Goal: Task Accomplishment & Management: Manage account settings

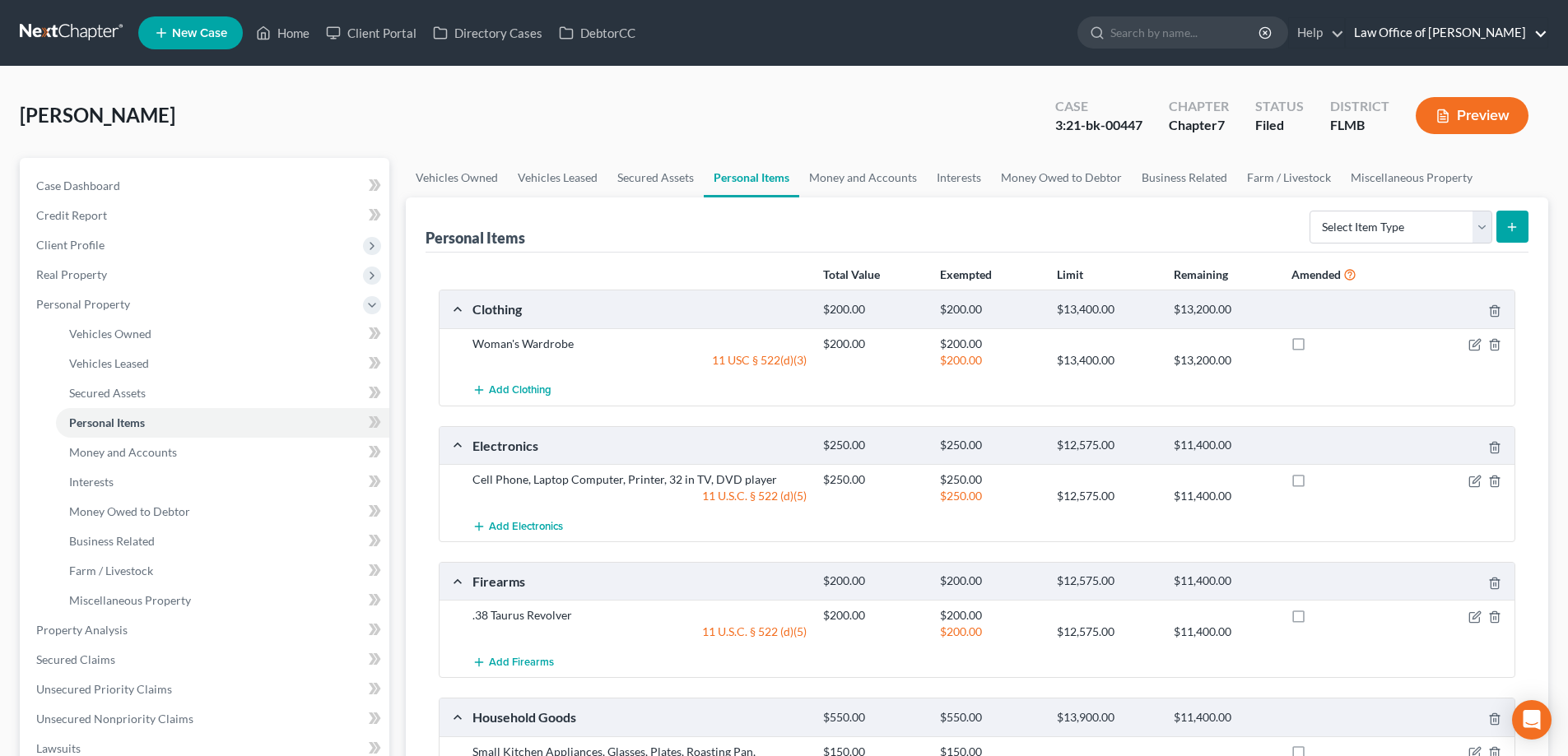
click at [1390, 45] on link "Law Office of [PERSON_NAME]" at bounding box center [1446, 33] width 201 height 29
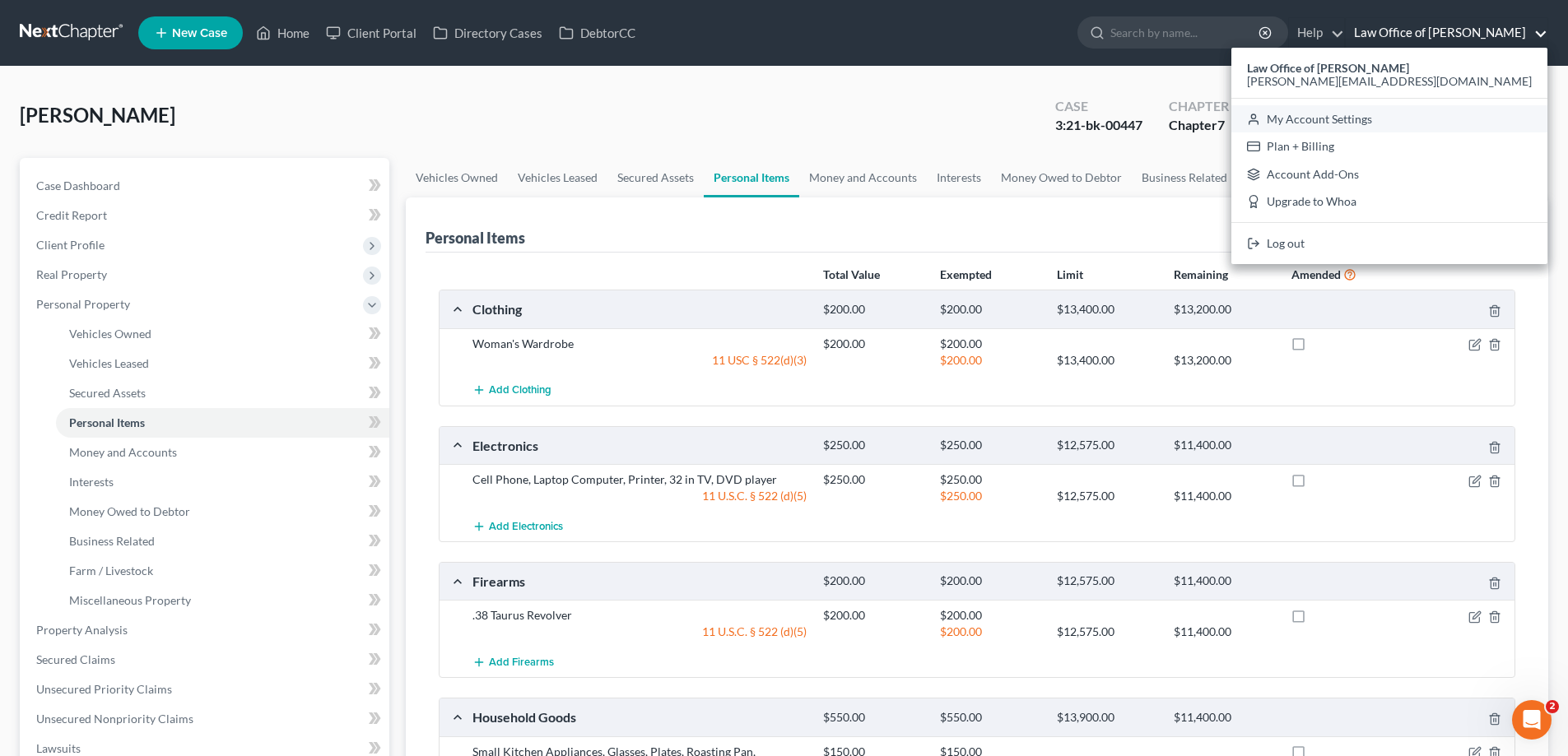
click at [1355, 117] on link "My Account Settings" at bounding box center [1390, 119] width 316 height 28
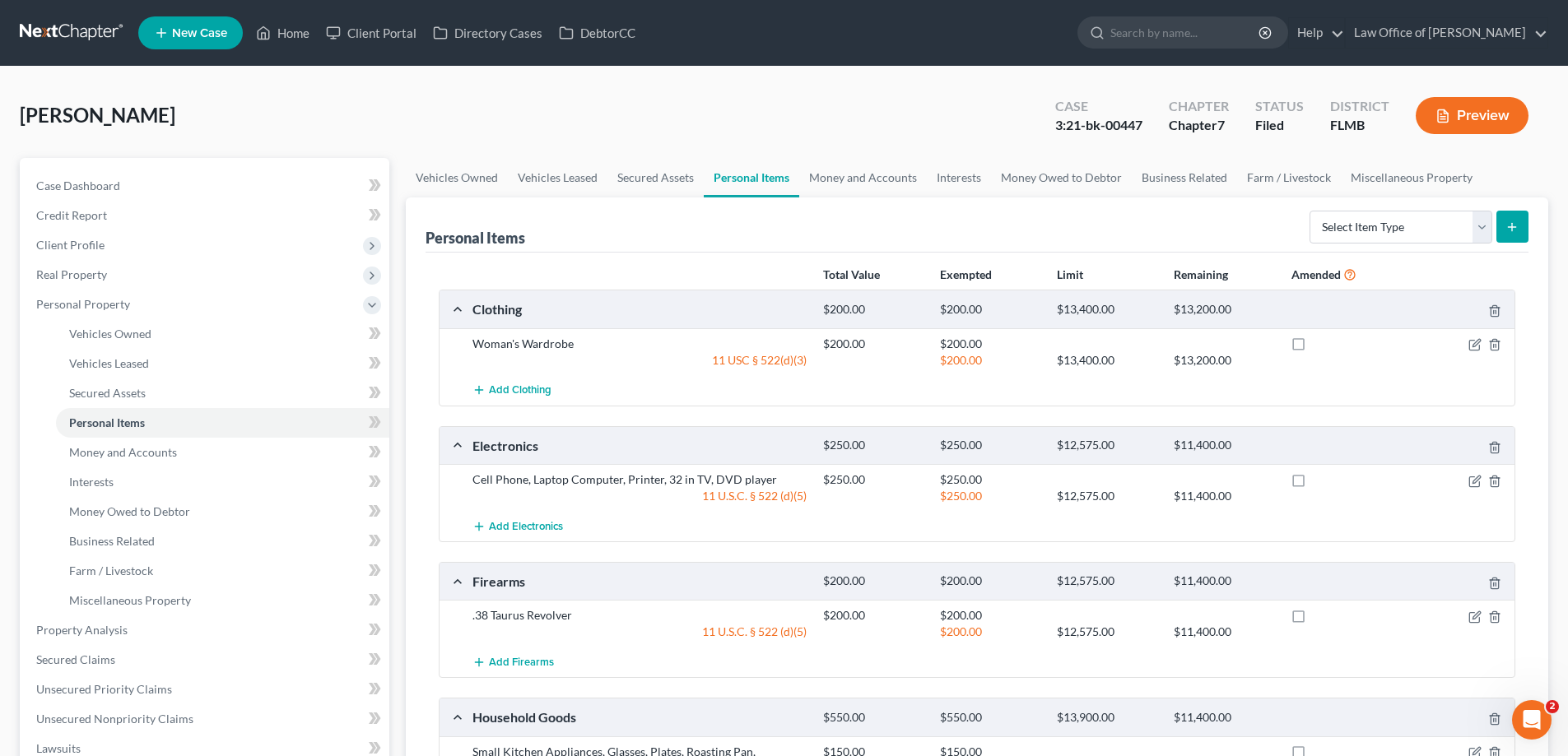
select select "24"
select select "9"
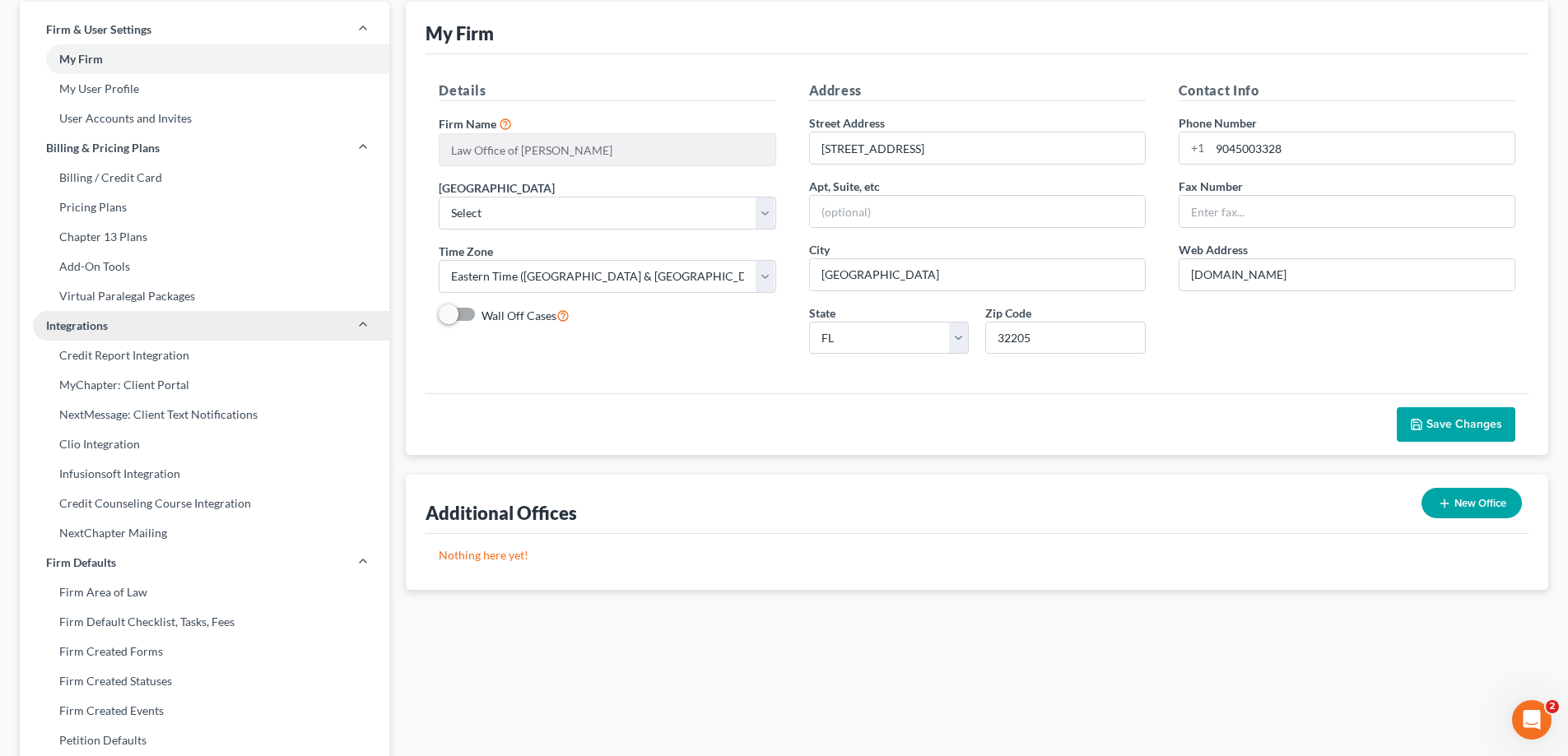
scroll to position [164, 0]
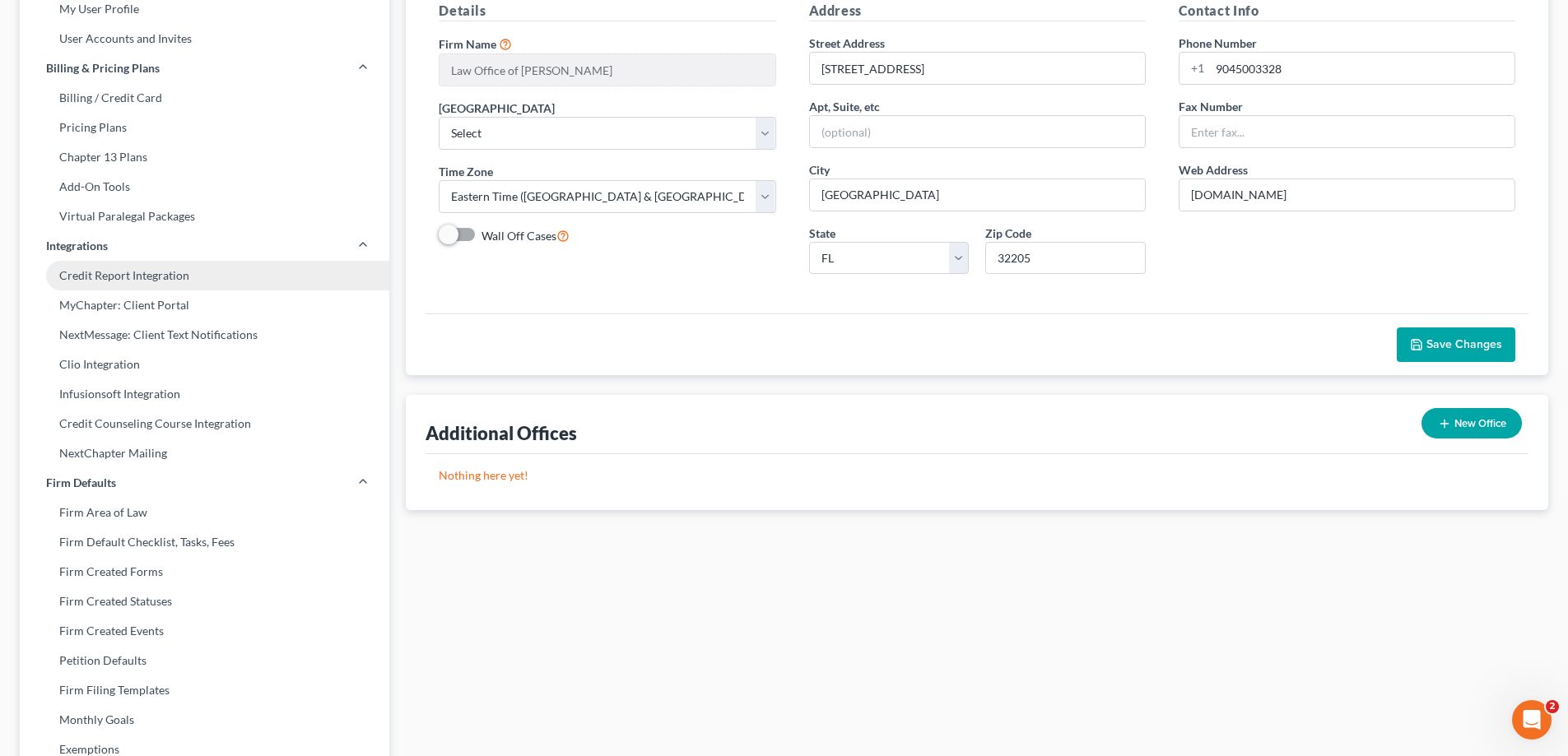
click at [157, 278] on link "Credit Report Integration" at bounding box center [205, 276] width 370 height 29
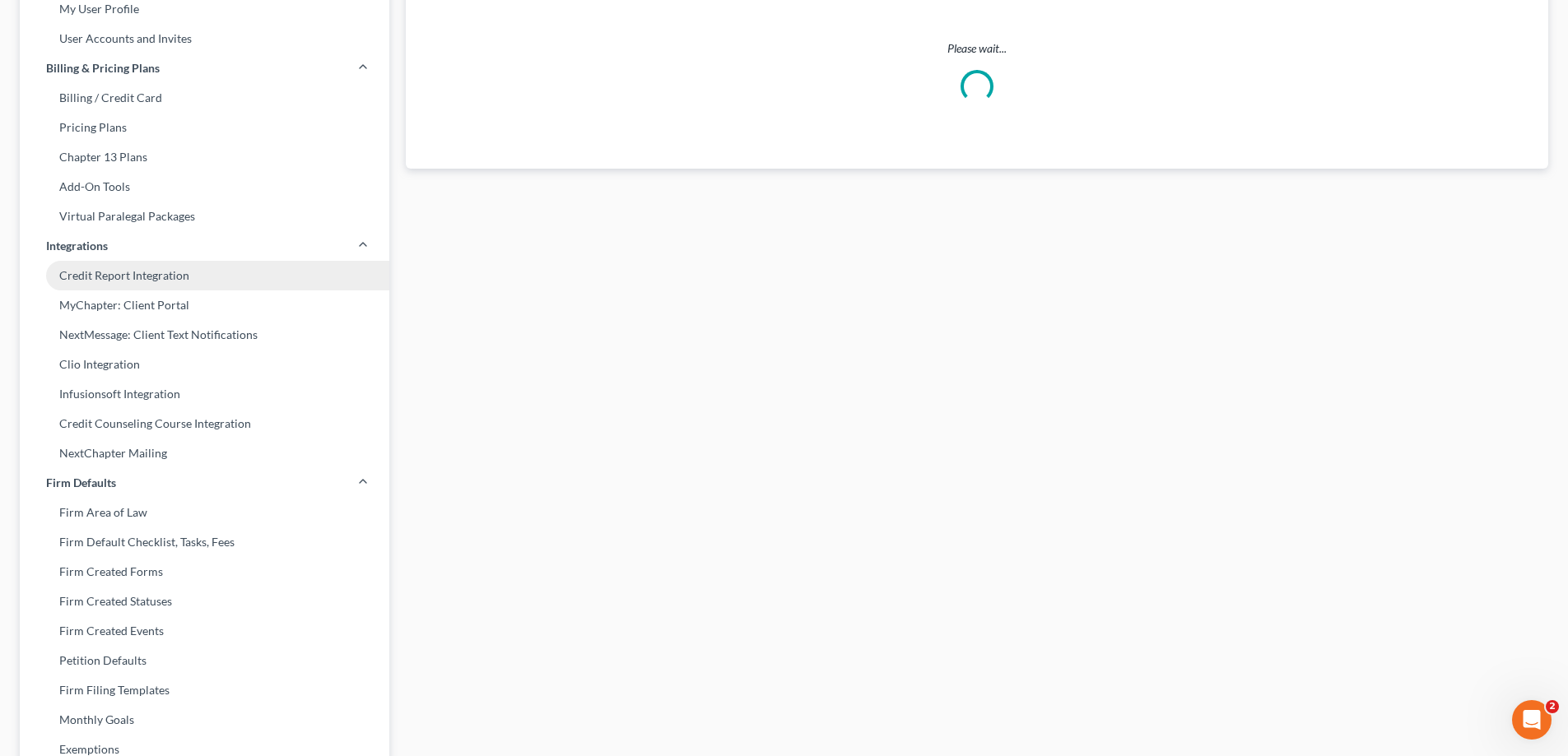
scroll to position [23, 0]
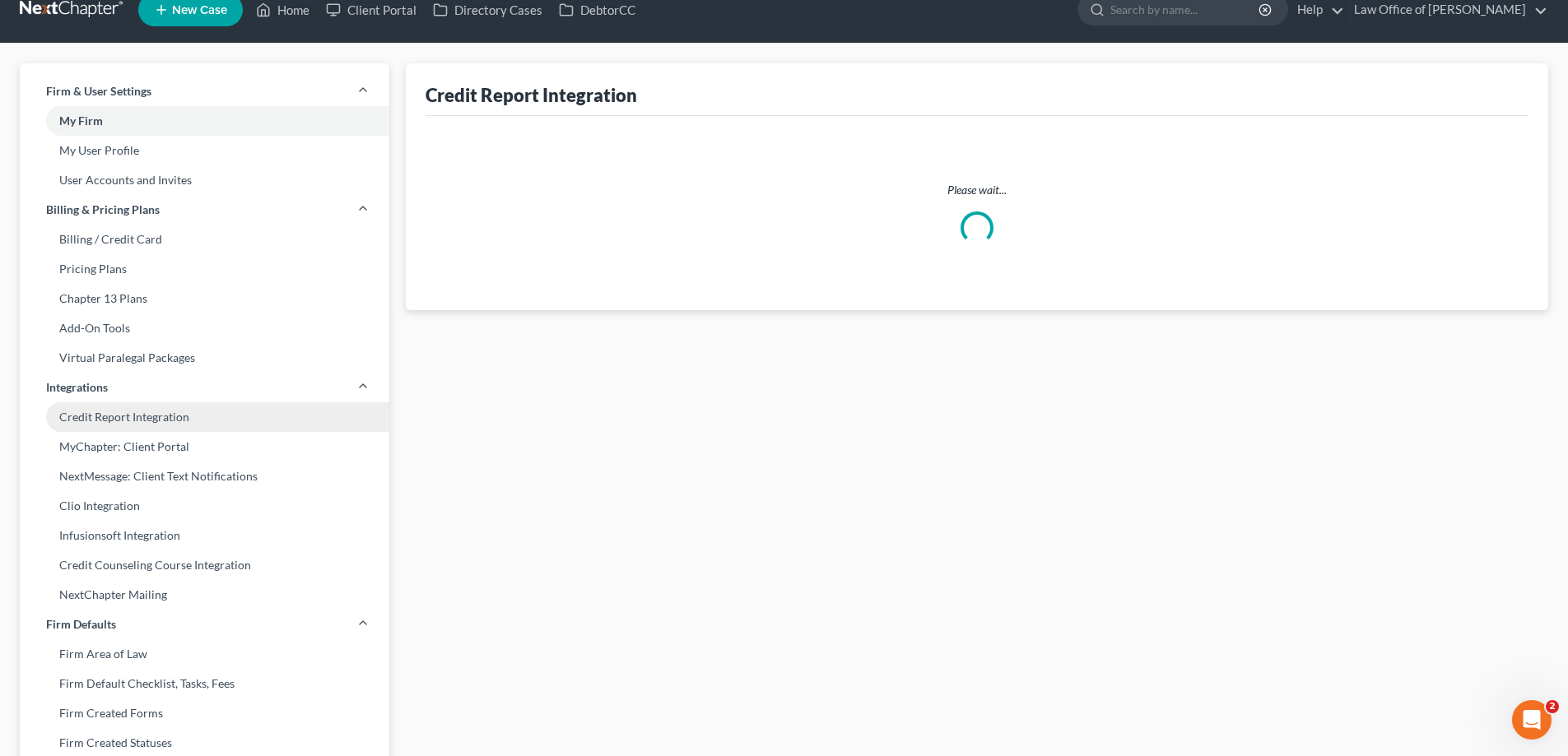
select select "2"
select select "9"
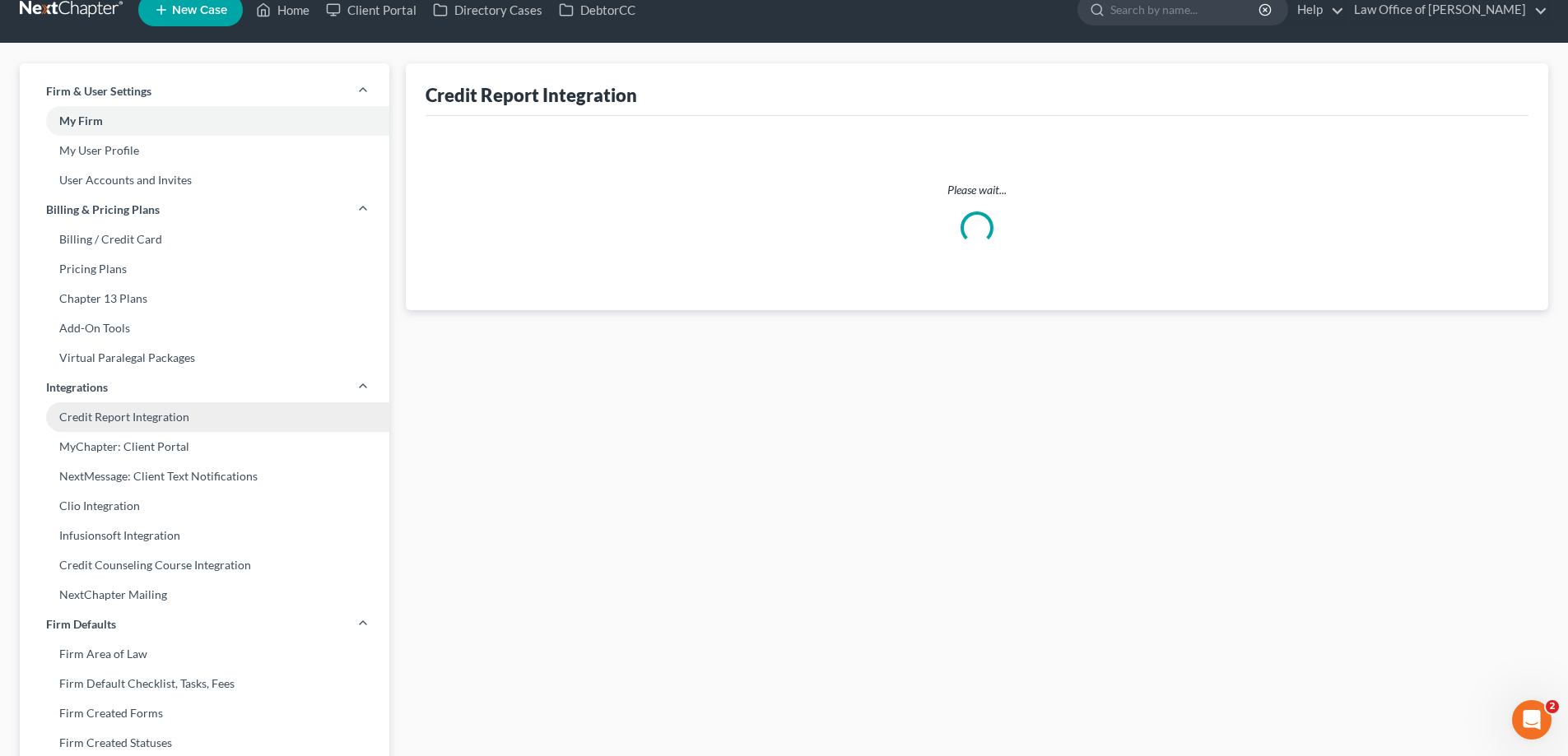
select select "9"
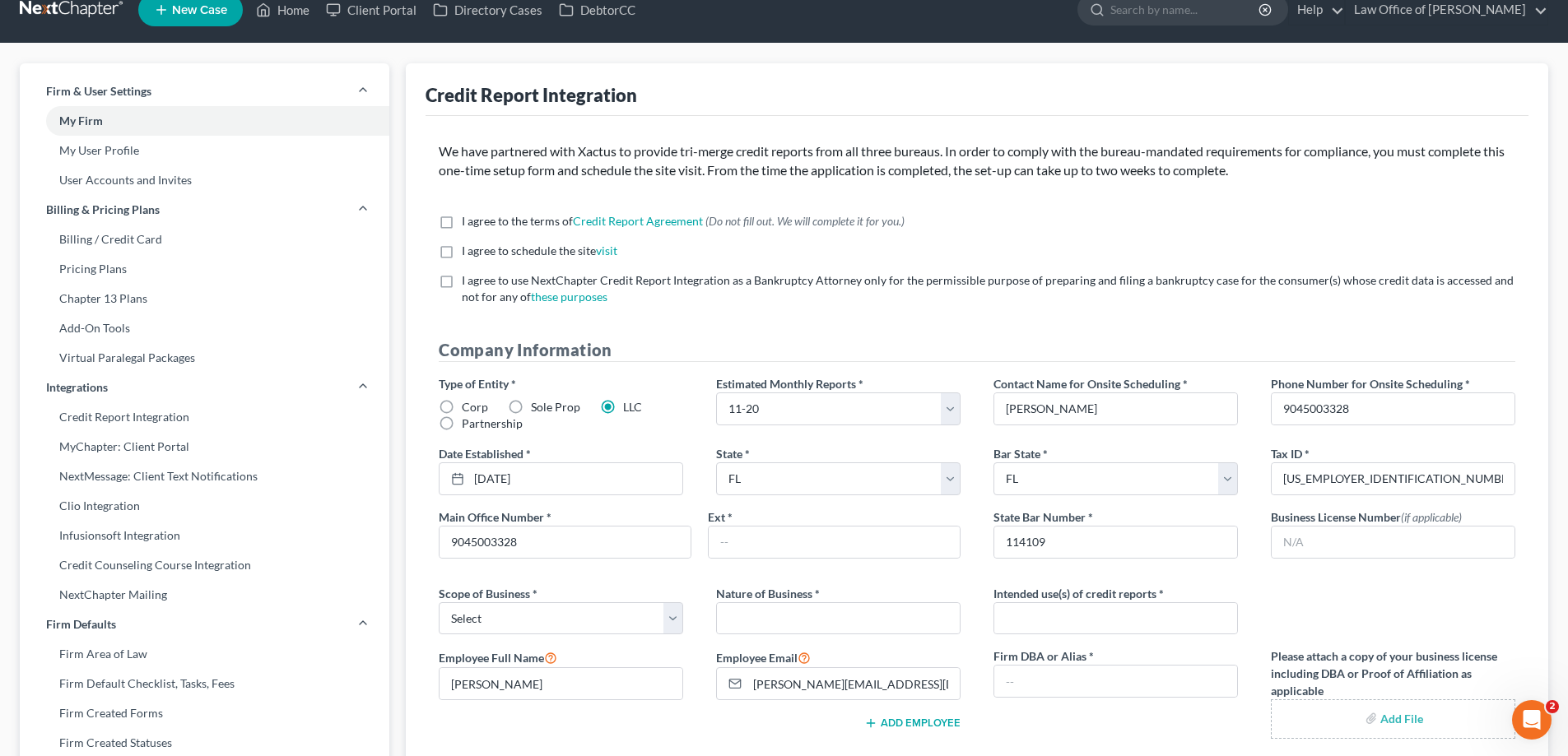
scroll to position [0, 0]
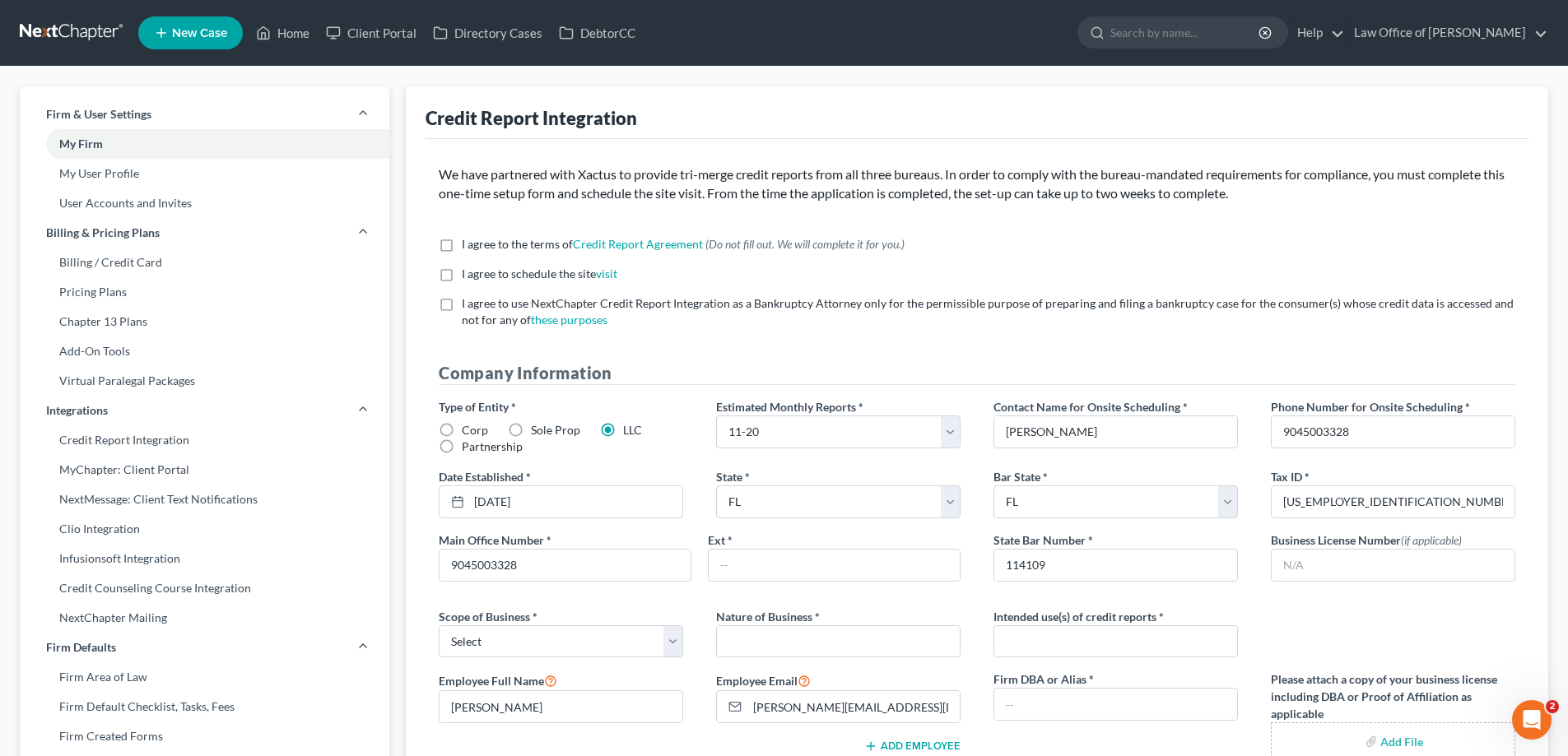
click at [462, 242] on label "I agree to the terms of Credit Report Agreement * (Do not fill out. We will com…" at bounding box center [683, 244] width 443 height 16
click at [468, 242] on input "I agree to the terms of Credit Report Agreement * (Do not fill out. We will com…" at bounding box center [474, 241] width 10 height 10
checkbox input "true"
click at [462, 275] on label "I agree to schedule the site visit *" at bounding box center [539, 274] width 156 height 16
click at [468, 275] on input "I agree to schedule the site visit *" at bounding box center [474, 271] width 10 height 10
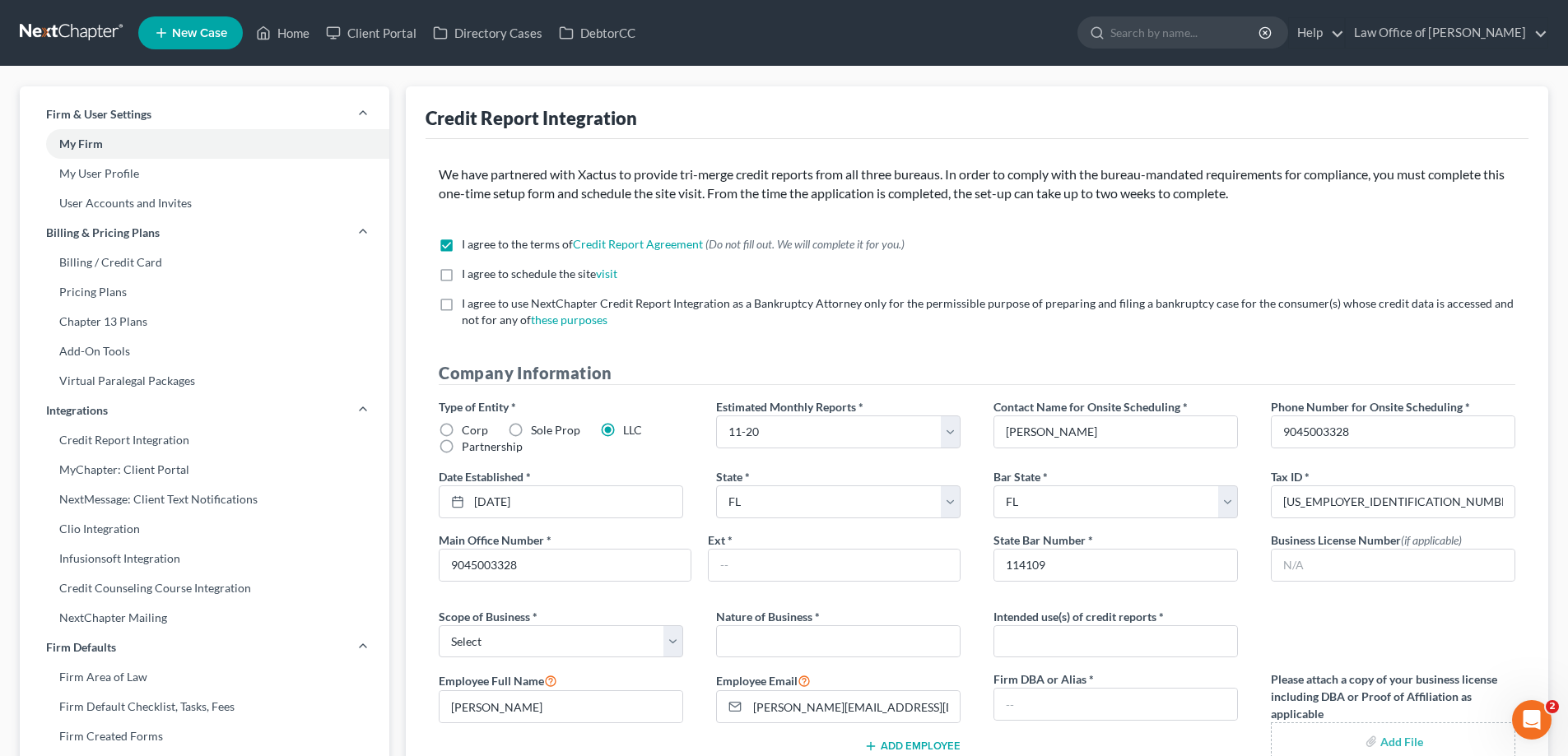
checkbox input "true"
click at [462, 305] on label "I agree to use NextChapter Credit Report Integration as a Bankruptcy Attorney o…" at bounding box center [988, 312] width 1054 height 33
click at [468, 305] on input "I agree to use NextChapter Credit Report Integration as a Bankruptcy Attorney o…" at bounding box center [474, 301] width 10 height 10
checkbox input "true"
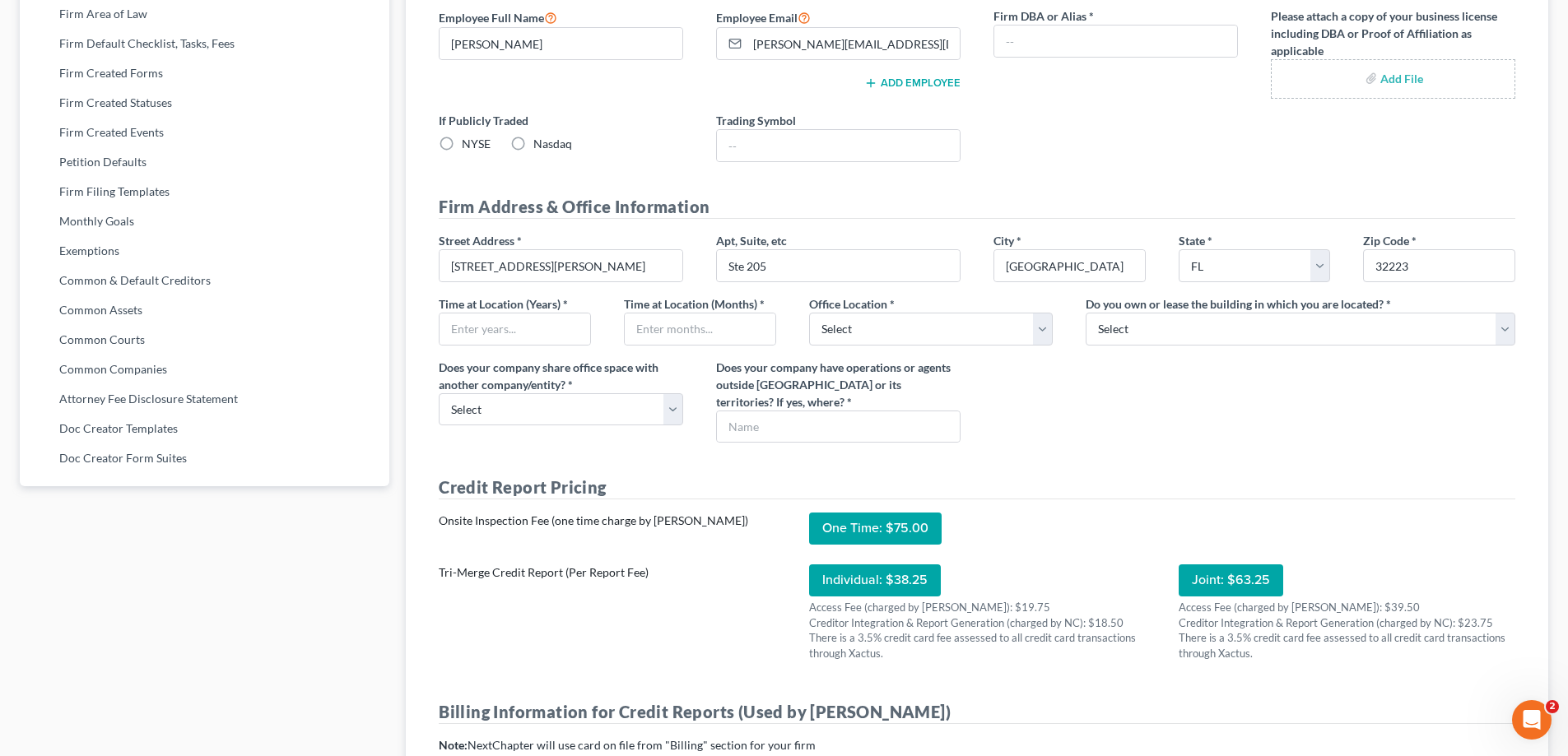
scroll to position [576, 0]
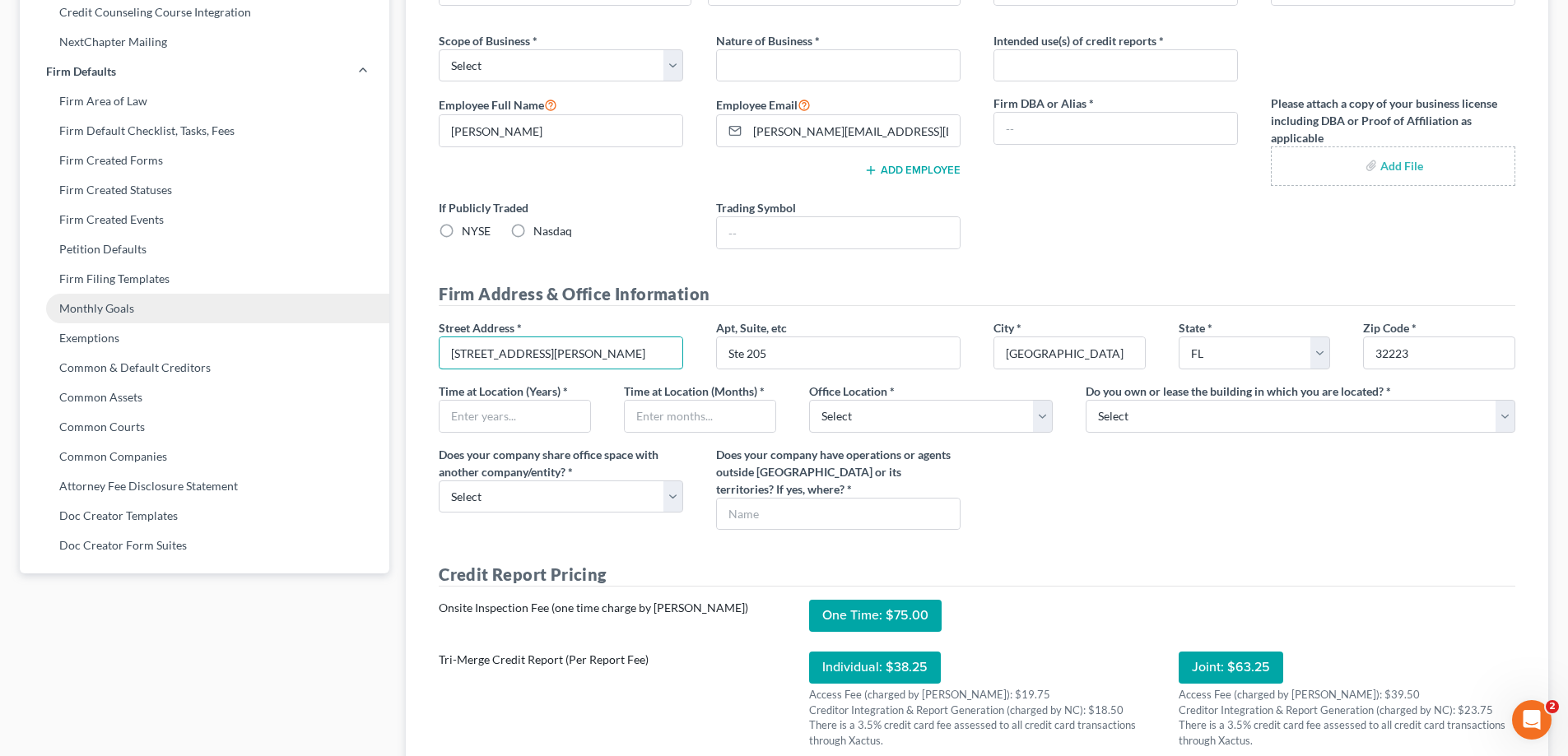
drag, startPoint x: 634, startPoint y: 357, endPoint x: 129, endPoint y: 300, distance: 508.2
type input "1033 Cassat Avenue"
type input "Law Office of David Meltzer, PLLC"
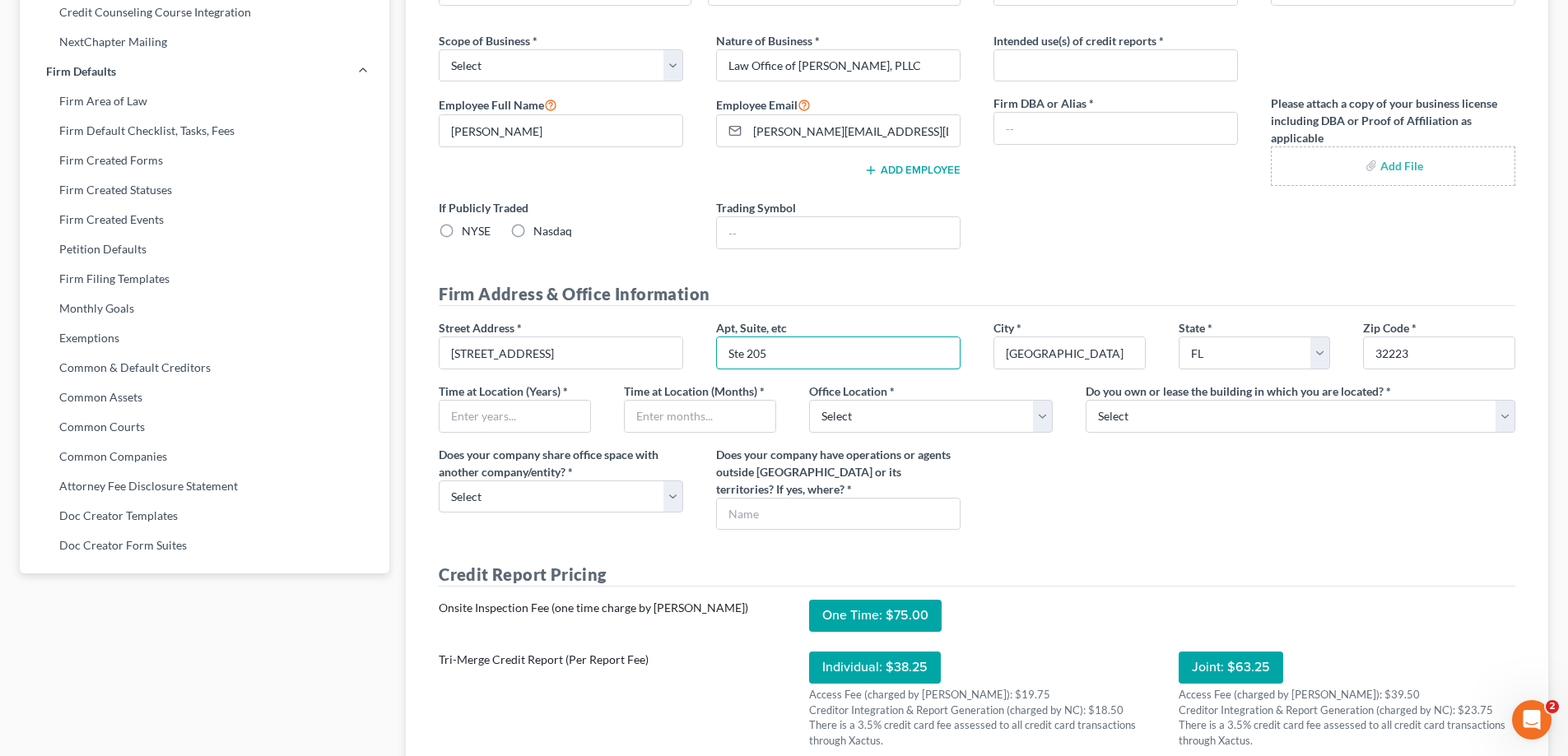
drag, startPoint x: 725, startPoint y: 358, endPoint x: 472, endPoint y: 336, distance: 254.0
click at [472, 336] on div "Street Address * 1033 Cassat Avenue Apt, Suite, etc Ste 205 City * Jacksonville…" at bounding box center [977, 430] width 1110 height 224
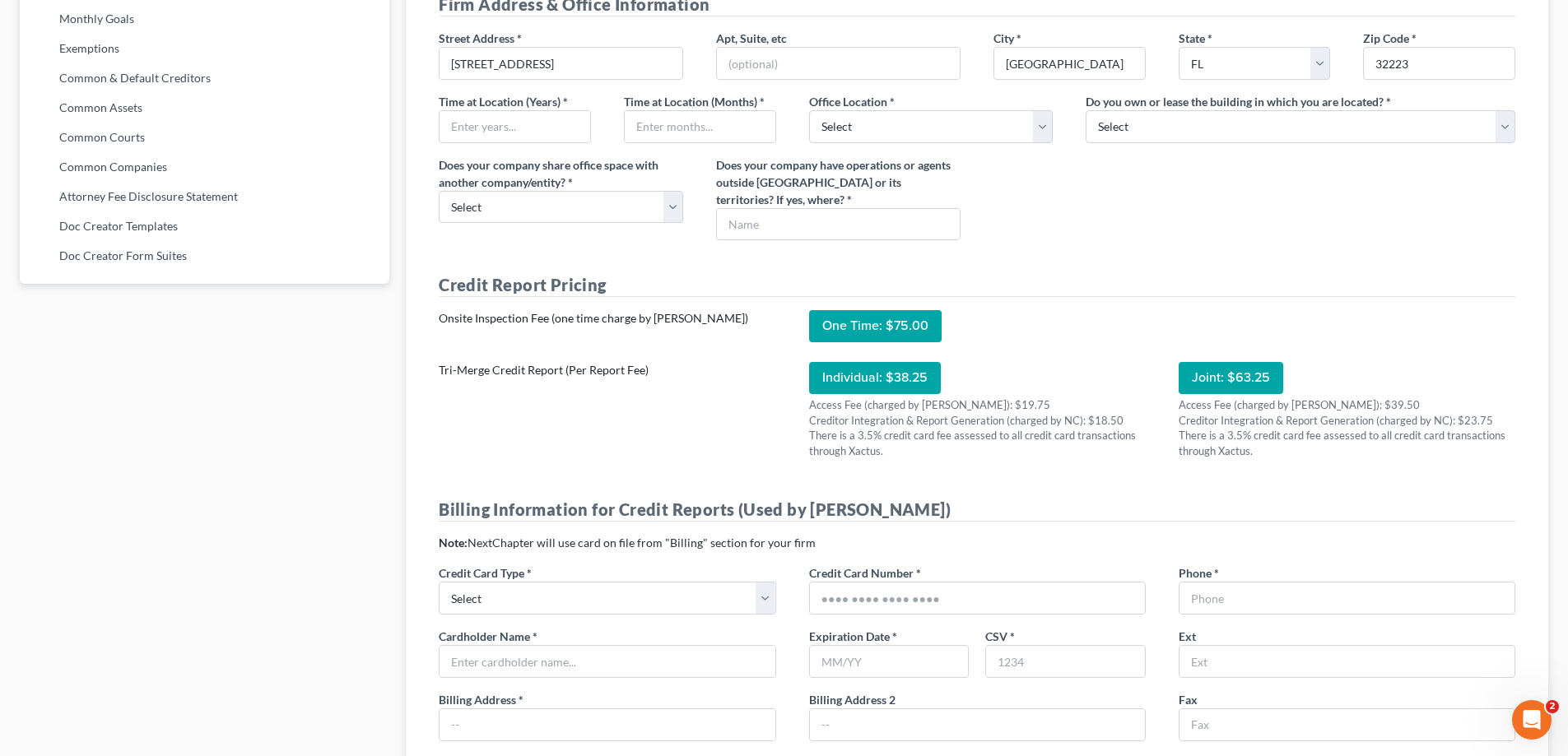
scroll to position [905, 0]
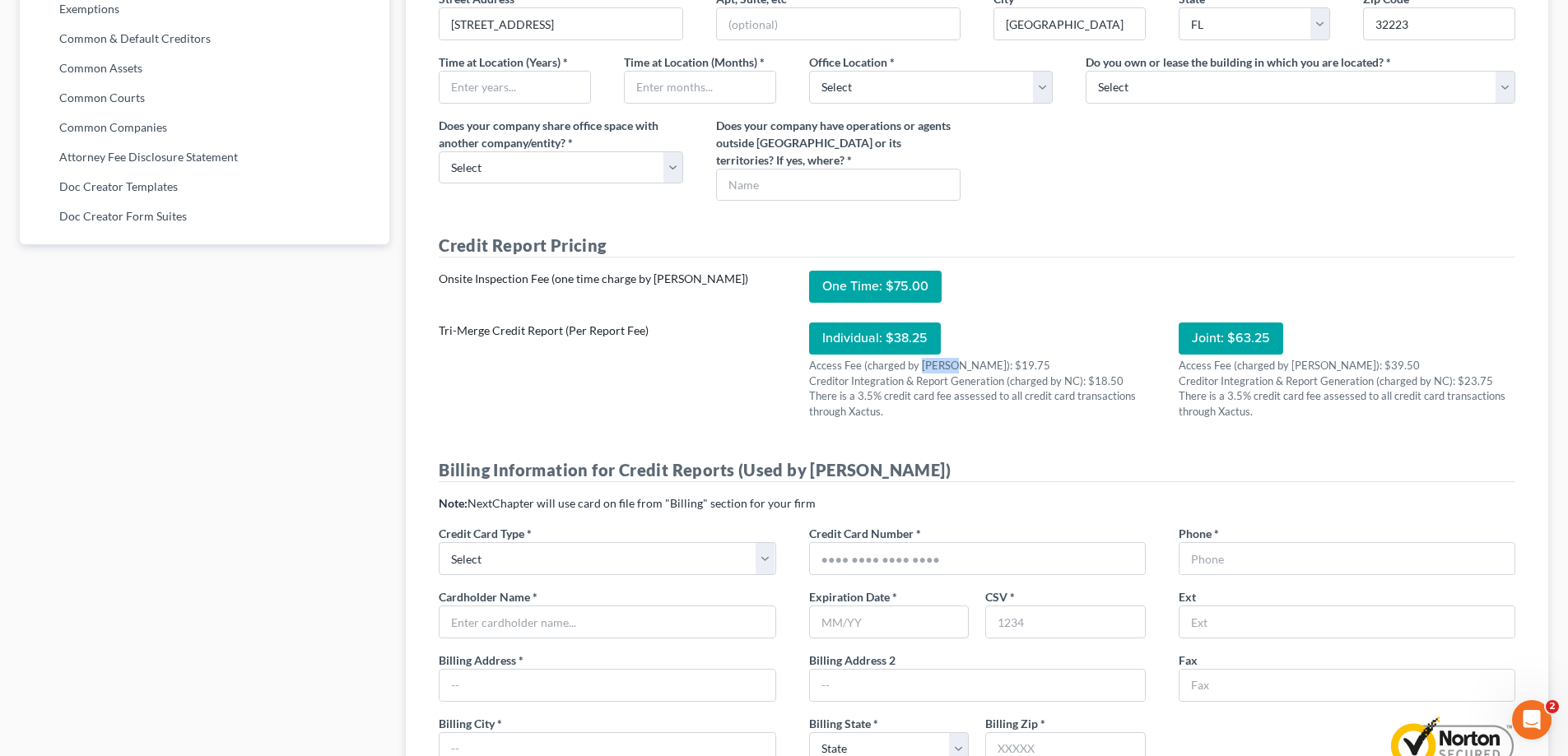
drag, startPoint x: 952, startPoint y: 365, endPoint x: 921, endPoint y: 368, distance: 31.1
click at [921, 368] on div "Access Fee (charged by [PERSON_NAME]): $19.75" at bounding box center [977, 365] width 336 height 16
copy div "Xactus"
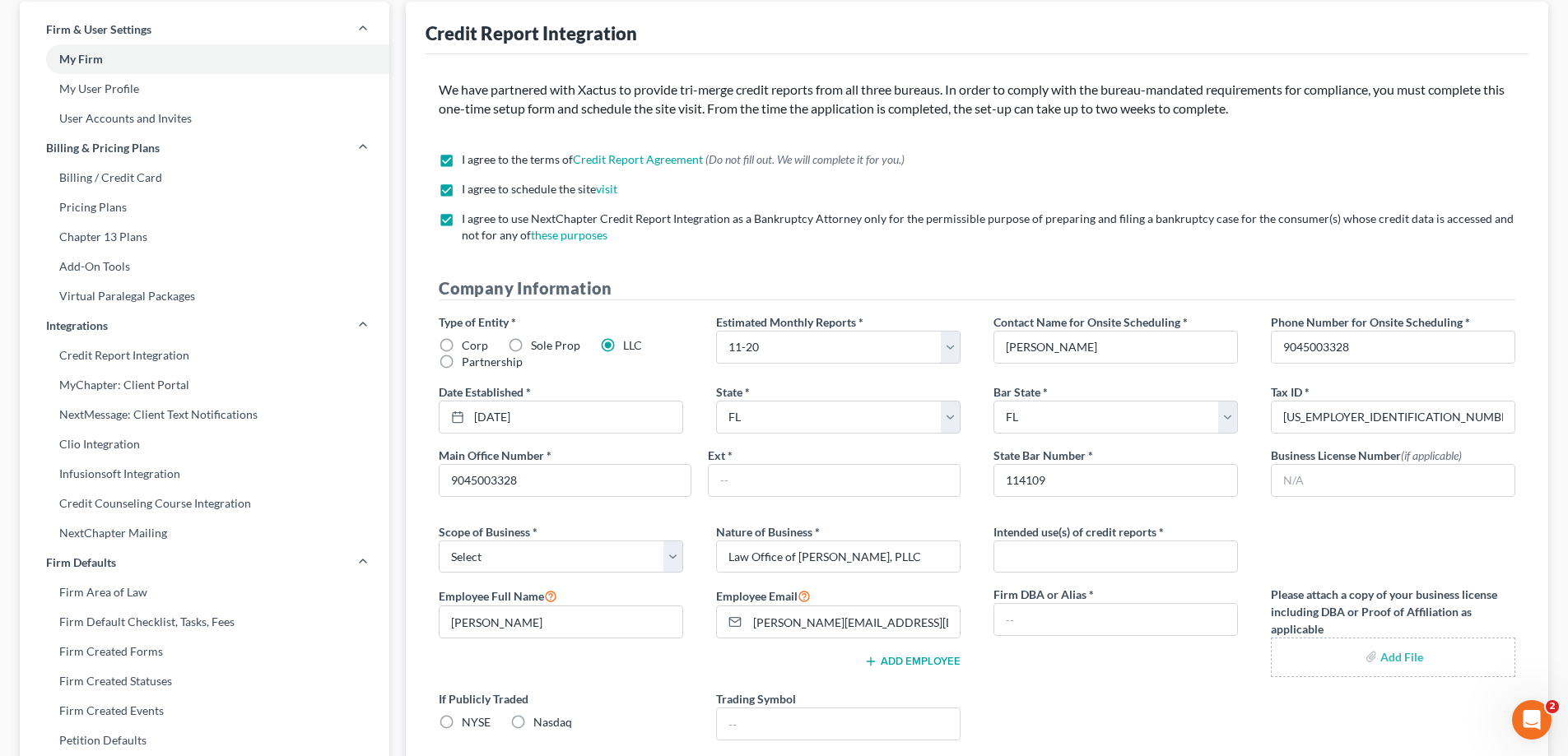
scroll to position [0, 0]
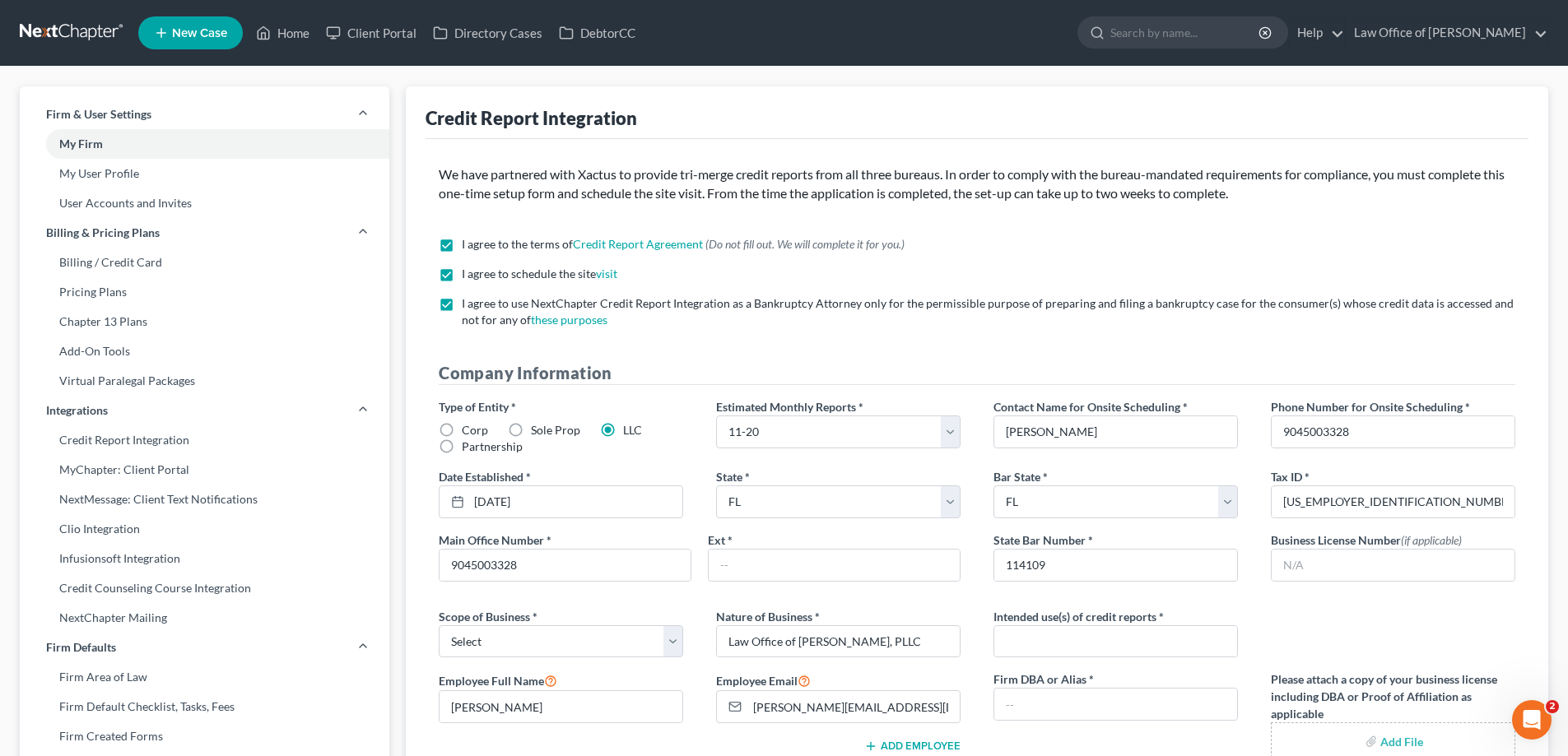
click at [611, 276] on link "visit" at bounding box center [606, 274] width 22 height 14
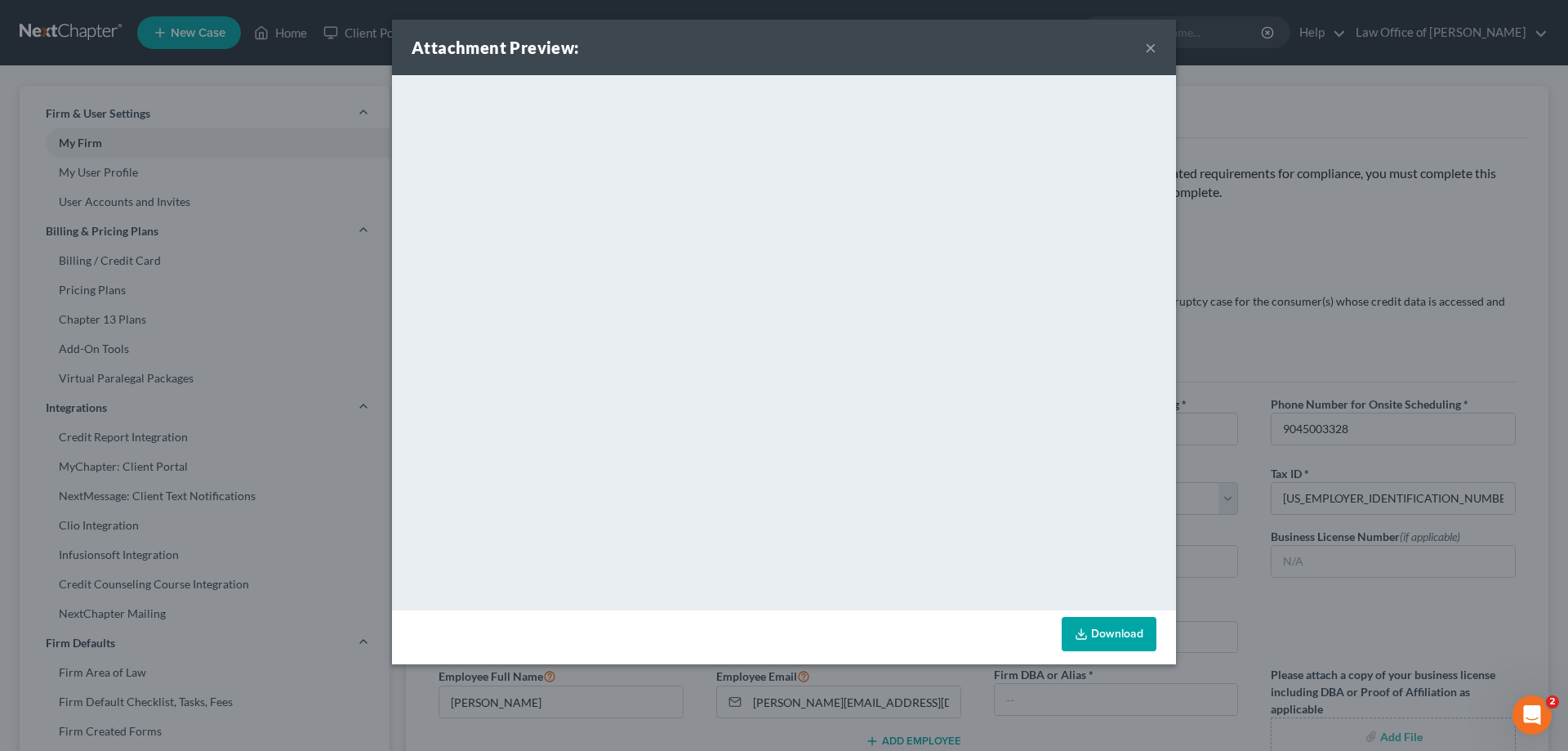
click at [1148, 50] on button "×" at bounding box center [1150, 47] width 11 height 20
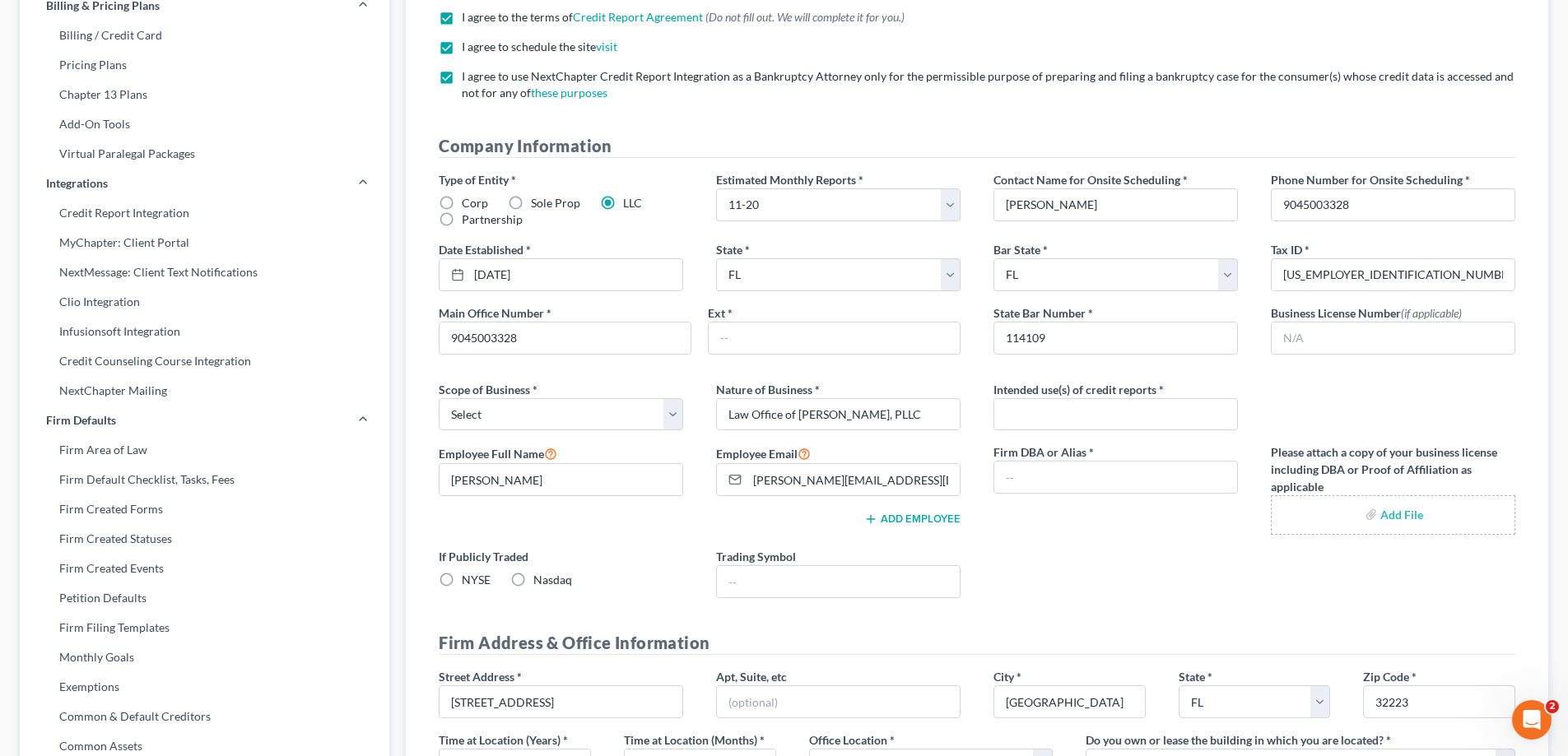
scroll to position [164, 0]
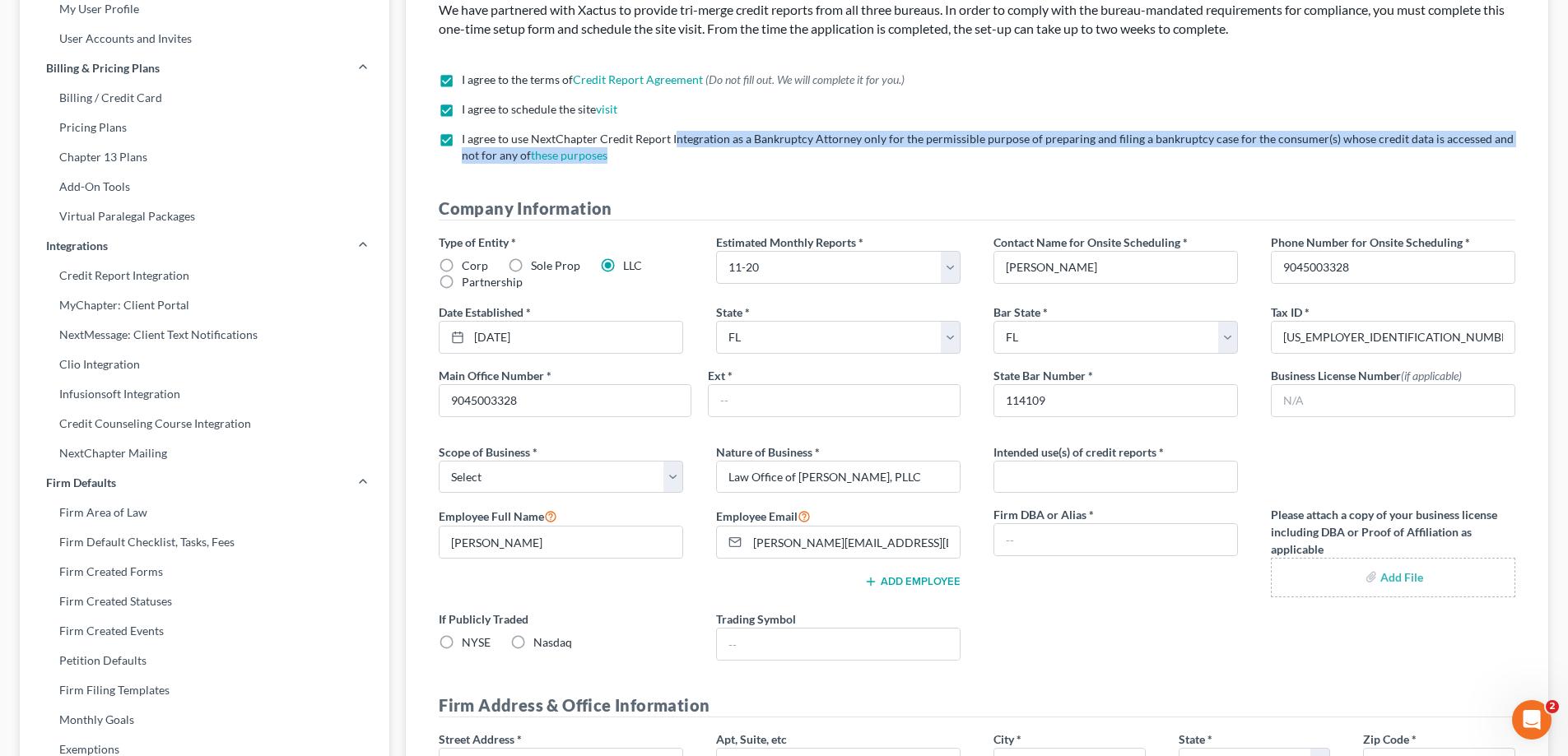
drag, startPoint x: 1063, startPoint y: 162, endPoint x: 673, endPoint y: 133, distance: 391.1
click at [673, 133] on label "I agree to use NextChapter Credit Report Integration as a Bankruptcy Attorney o…" at bounding box center [988, 147] width 1054 height 33
click at [673, 133] on span "I agree to use NextChapter Credit Report Integration as a Bankruptcy Attorney o…" at bounding box center [987, 146] width 1052 height 30
click at [479, 133] on input "I agree to use NextChapter Credit Report Integration as a Bankruptcy Attorney o…" at bounding box center [474, 136] width 10 height 10
drag, startPoint x: 743, startPoint y: 151, endPoint x: 718, endPoint y: 145, distance: 25.7
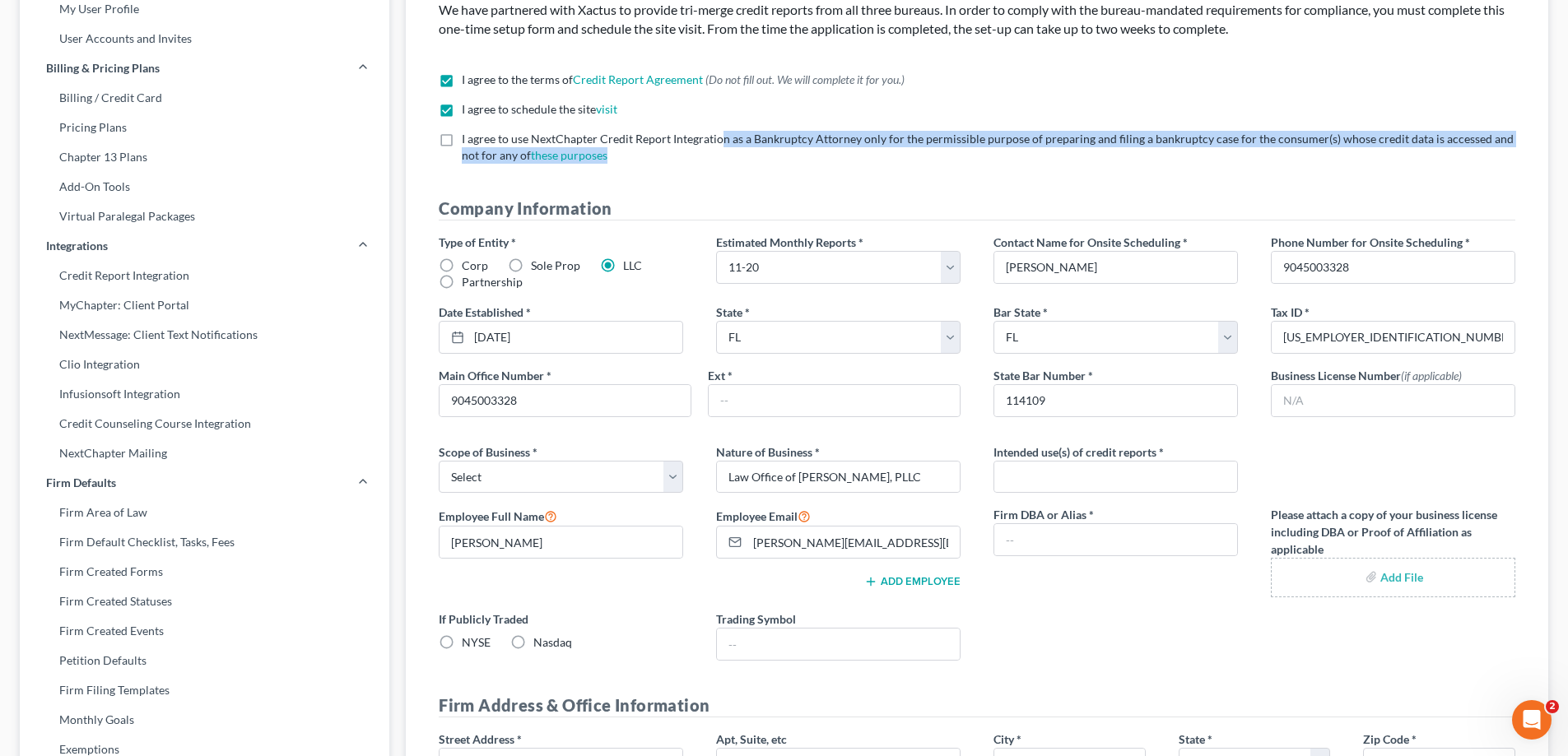
click at [718, 145] on label "I agree to use NextChapter Credit Report Integration as a Bankruptcy Attorney o…" at bounding box center [988, 147] width 1054 height 33
click at [718, 145] on span "I agree to use NextChapter Credit Report Integration as a Bankruptcy Attorney o…" at bounding box center [987, 146] width 1052 height 30
click at [479, 142] on input "I agree to use NextChapter Credit Report Integration as a Bankruptcy Attorney o…" at bounding box center [474, 136] width 10 height 10
checkbox input "true"
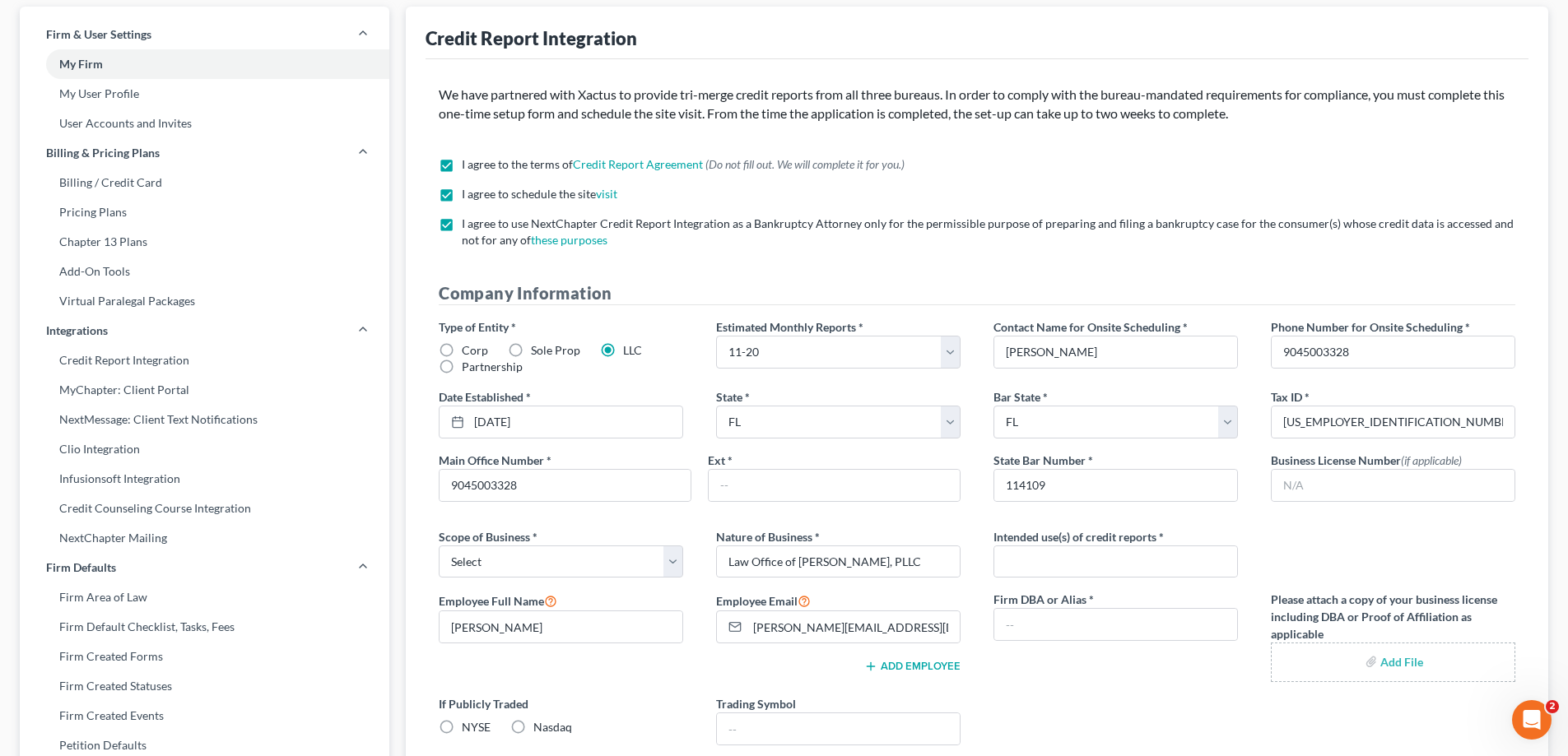
scroll to position [0, 0]
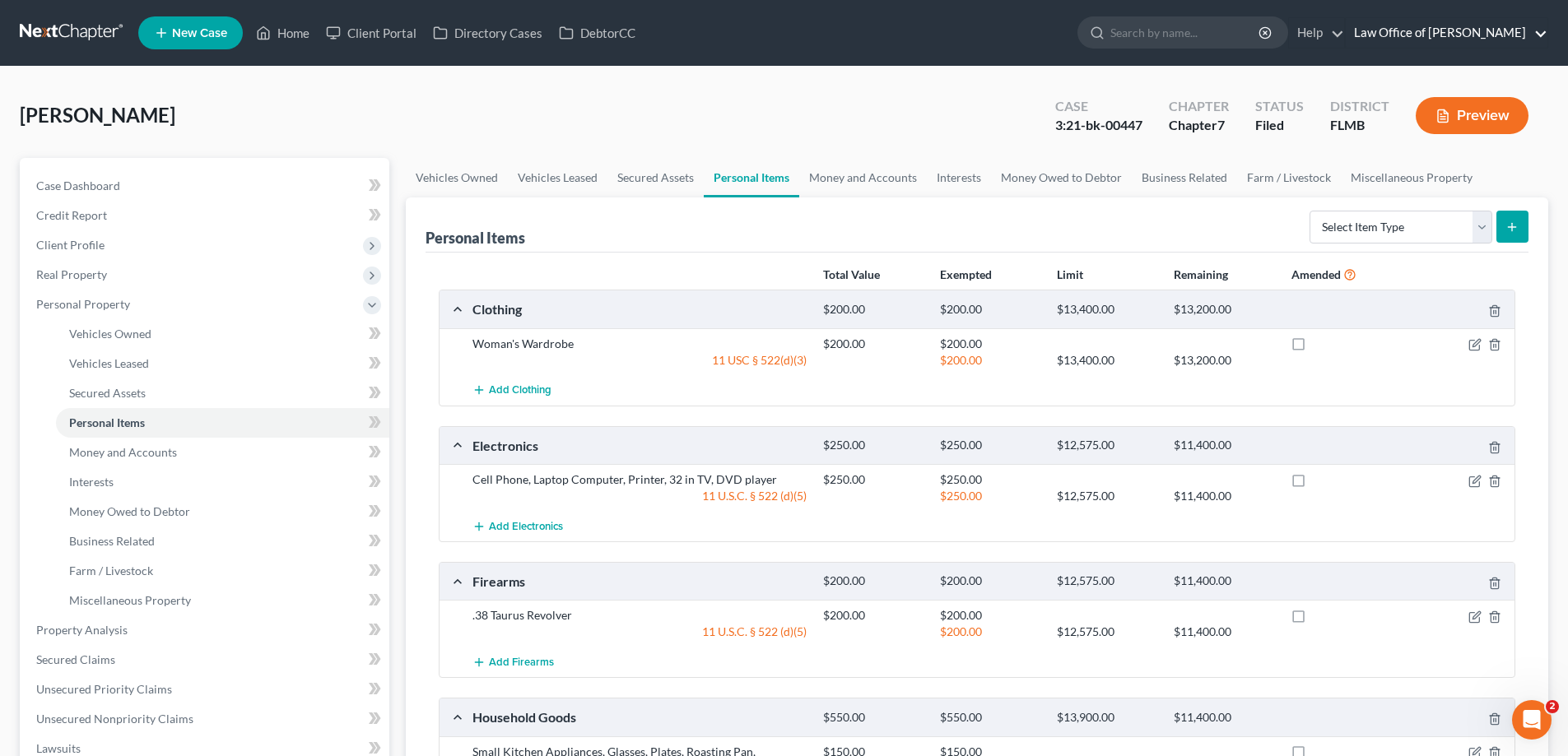
click at [1446, 31] on link "Law Office of [PERSON_NAME]" at bounding box center [1446, 33] width 201 height 29
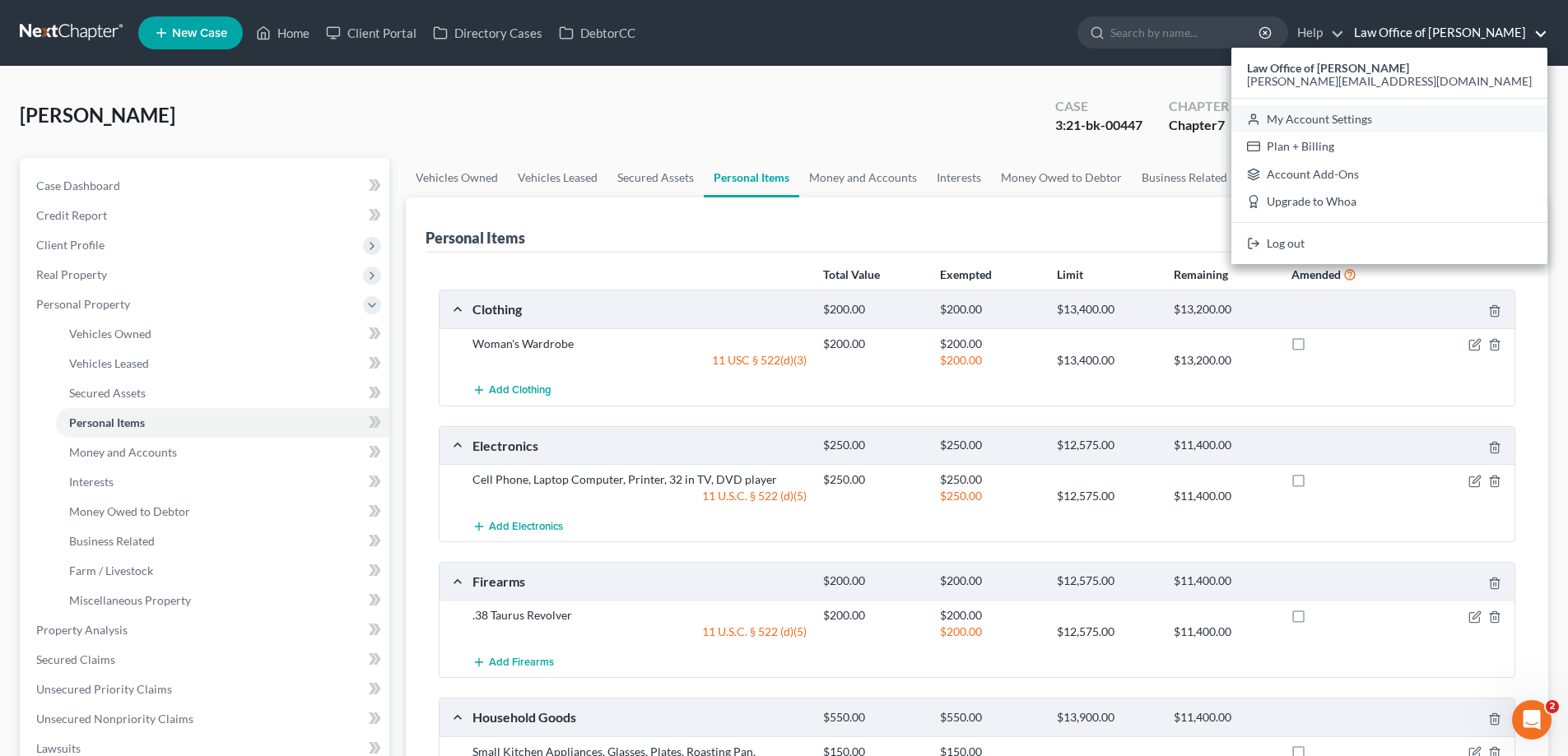
click at [1419, 112] on link "My Account Settings" at bounding box center [1390, 119] width 316 height 28
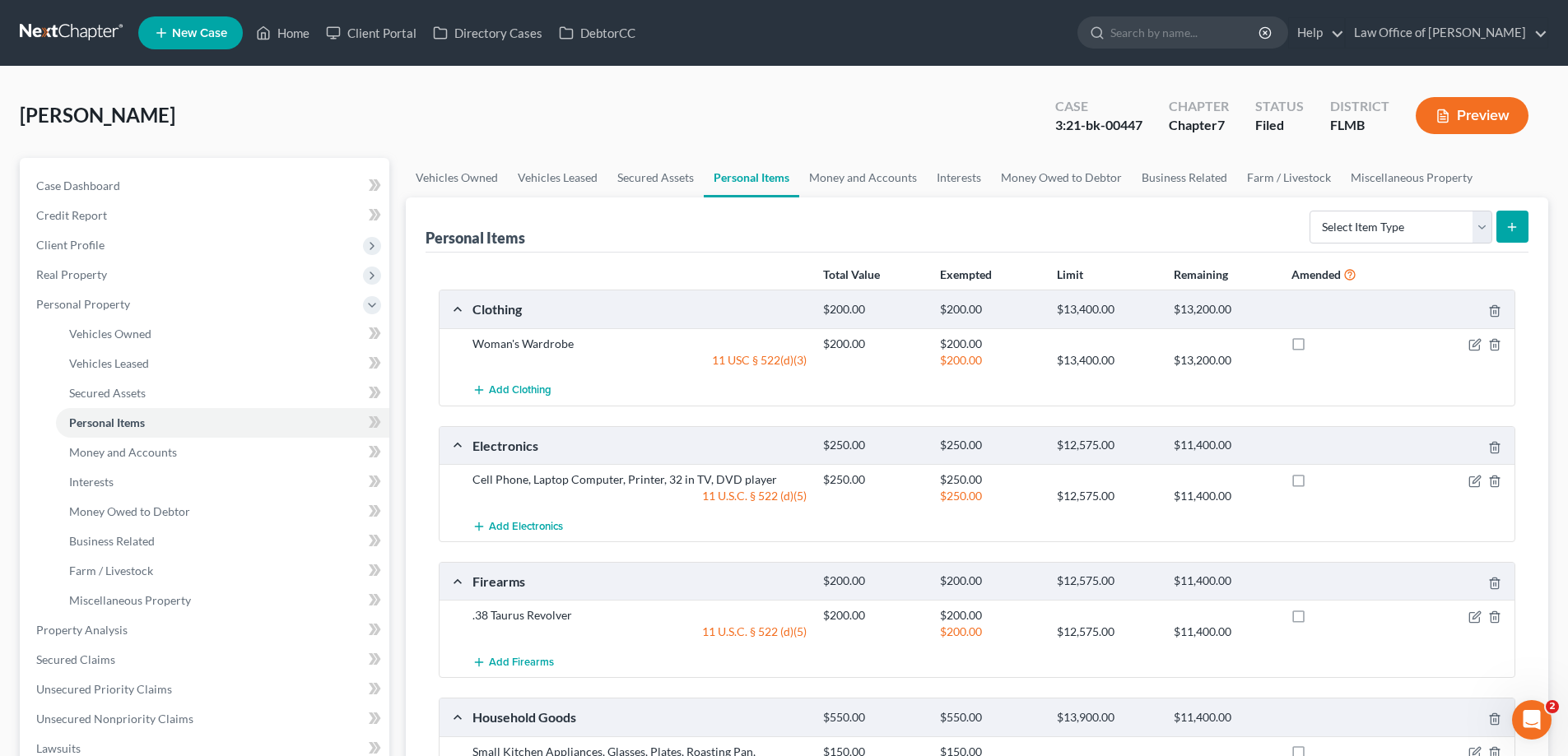
select select "15"
select select "24"
select select "9"
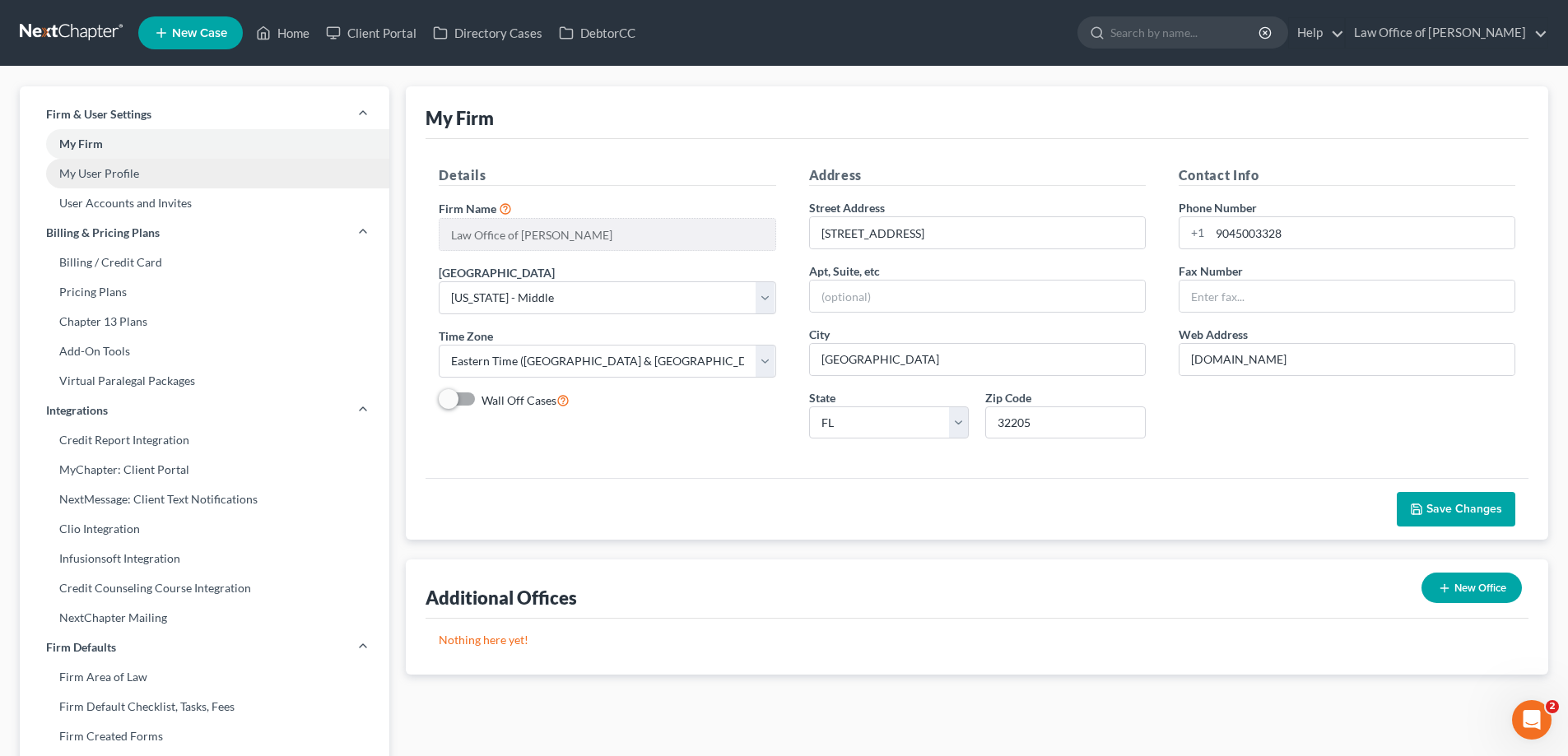
click at [182, 181] on link "My User Profile" at bounding box center [205, 174] width 370 height 29
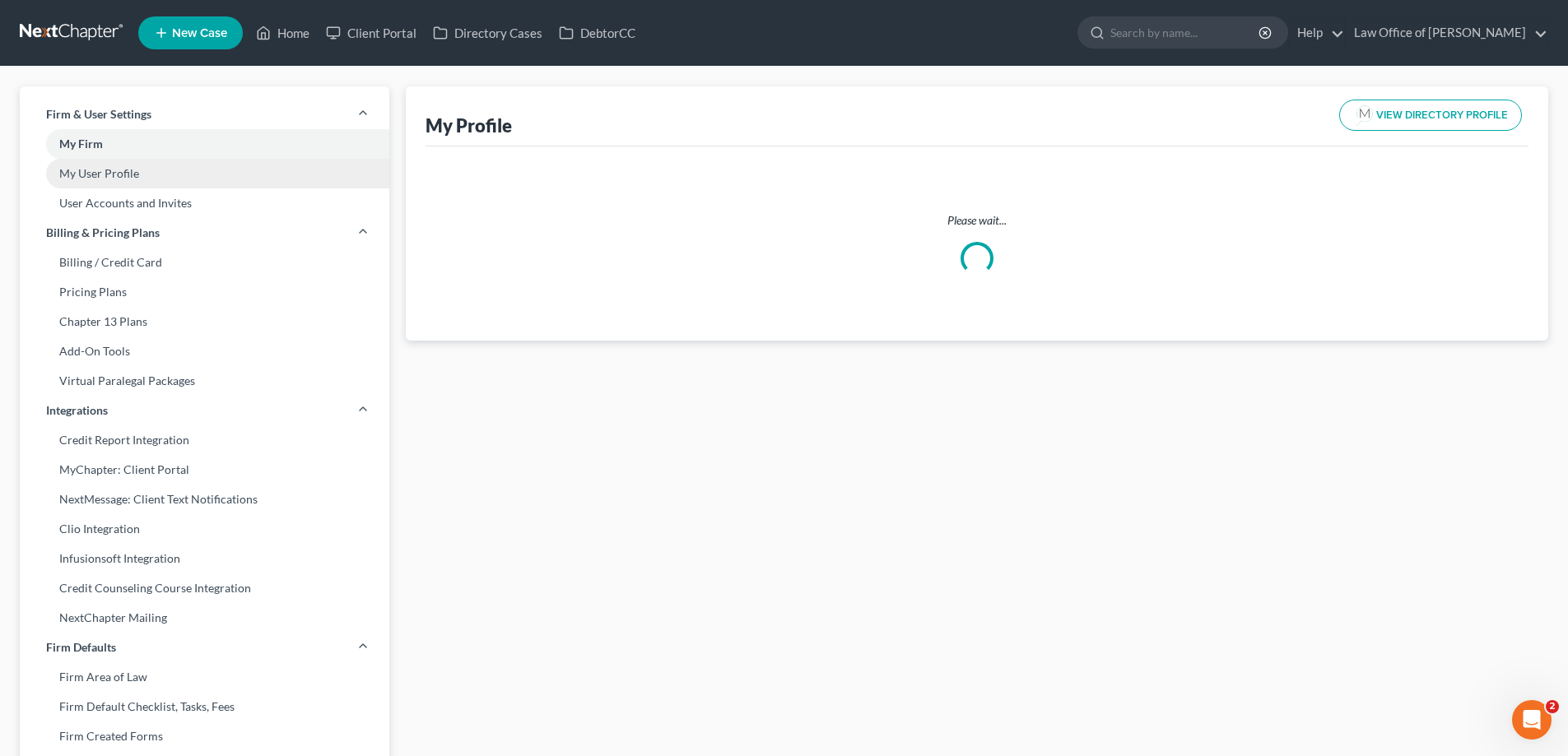
select select "9"
select select "15"
select select "attorney"
select select "1"
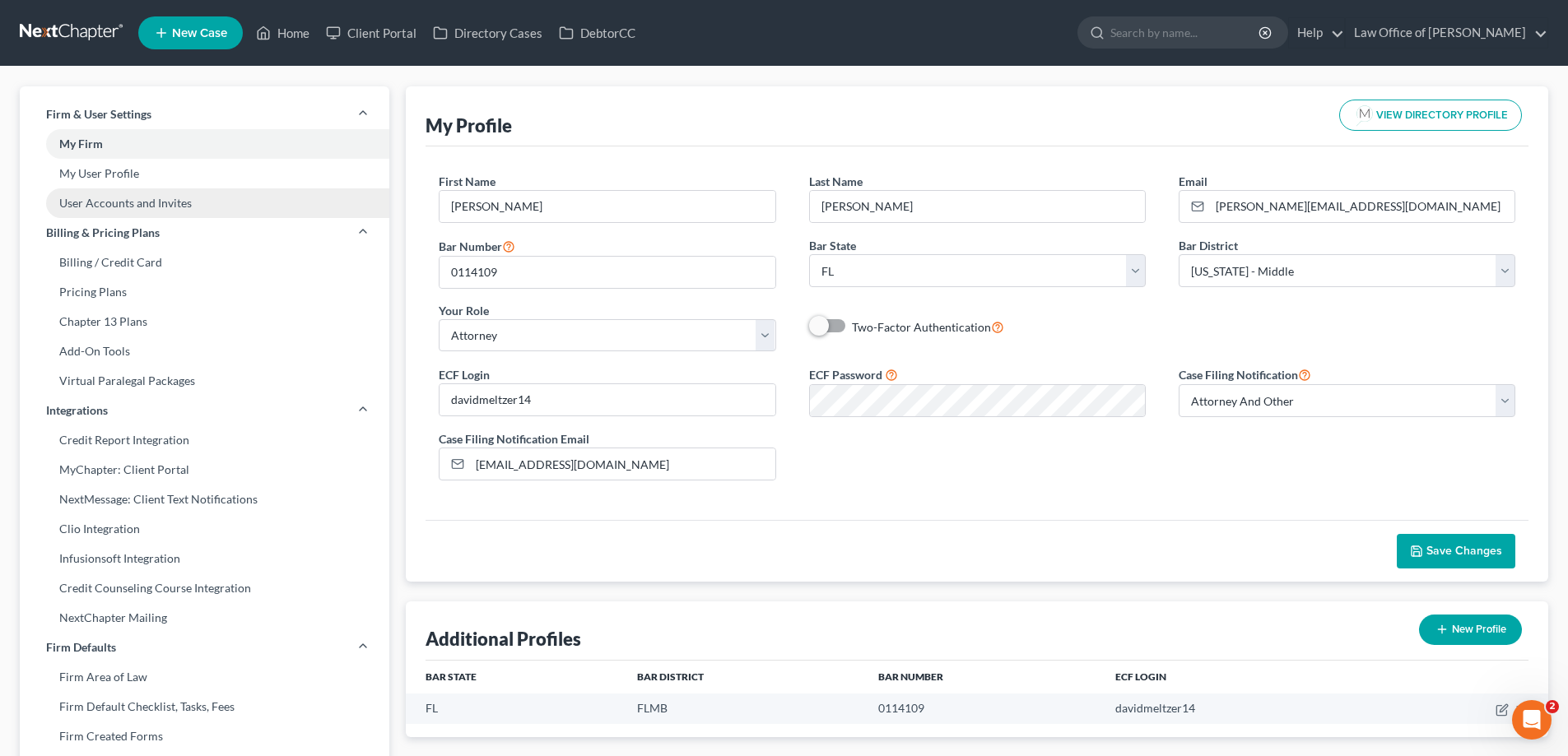
click at [183, 204] on link "User Accounts and Invites" at bounding box center [205, 203] width 370 height 29
select select "0"
select select "2"
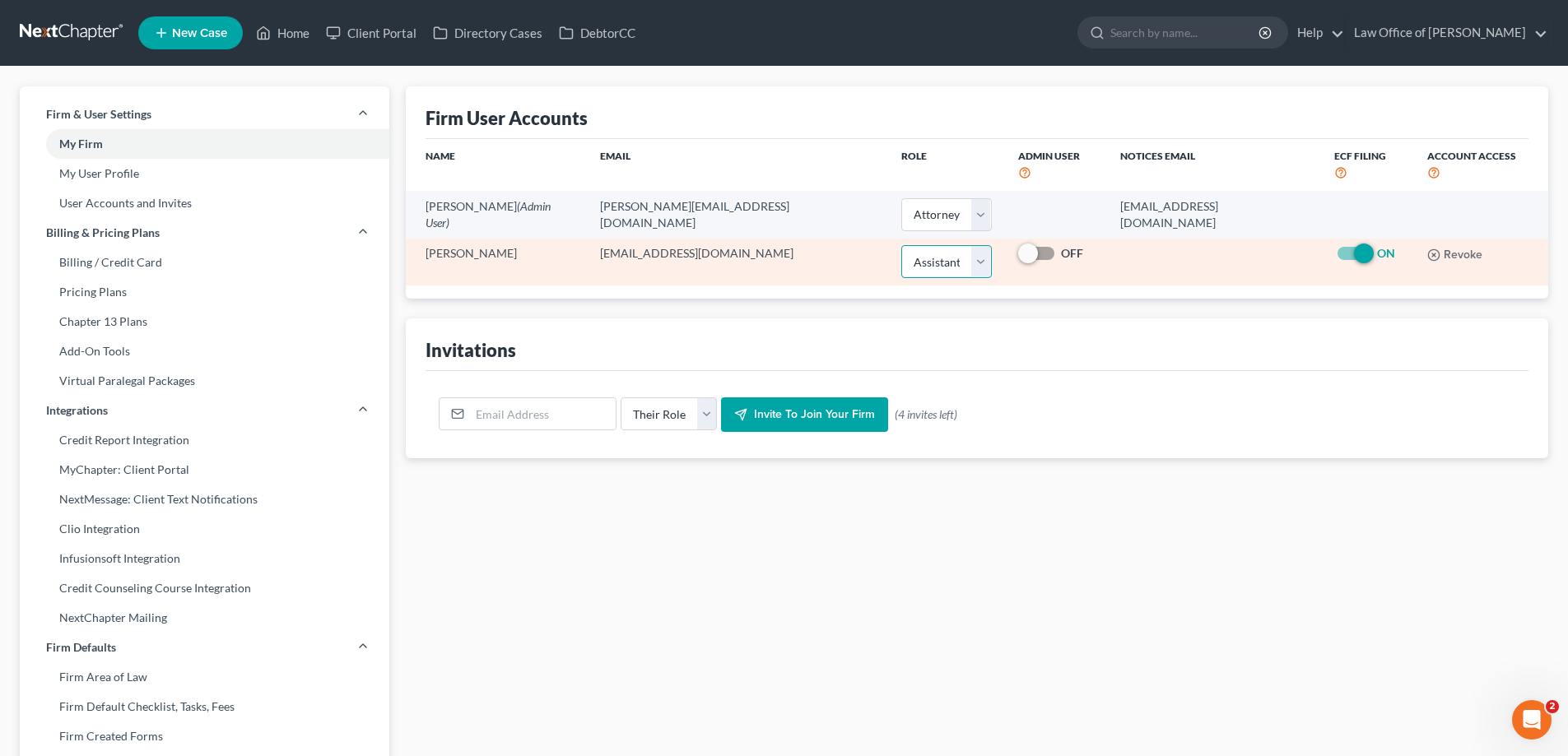
click at [933, 245] on select "Select Attorney Paralegal Assistant" at bounding box center [947, 262] width 90 height 33
click at [1061, 245] on label "OFF" at bounding box center [1072, 253] width 22 height 16
click at [1068, 245] on input "OFF" at bounding box center [1073, 251] width 10 height 10
checkbox input "true"
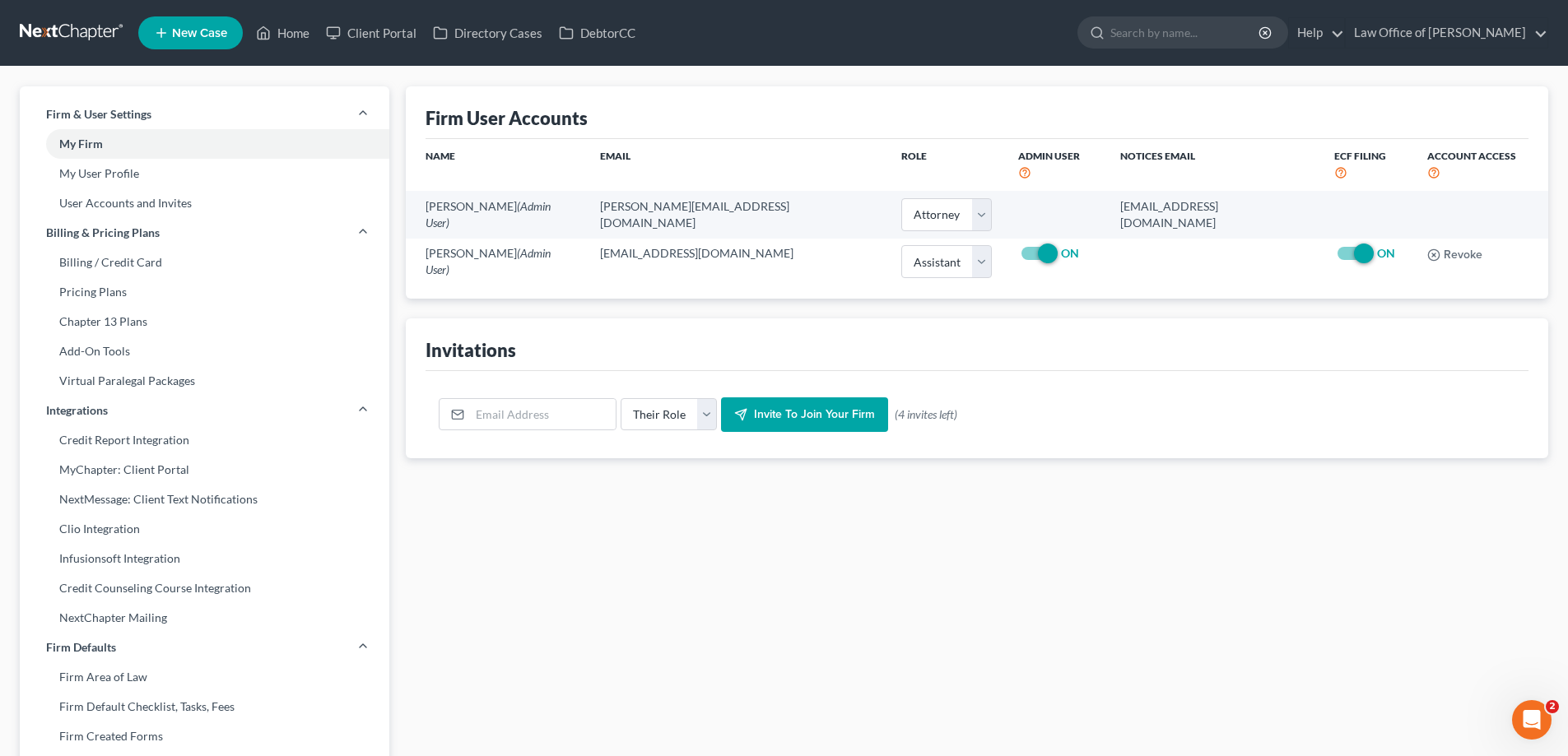
click at [1267, 79] on div "Firm & User Settings My Firm My User Profile User Accounts and Invites Billing …" at bounding box center [784, 627] width 1568 height 1122
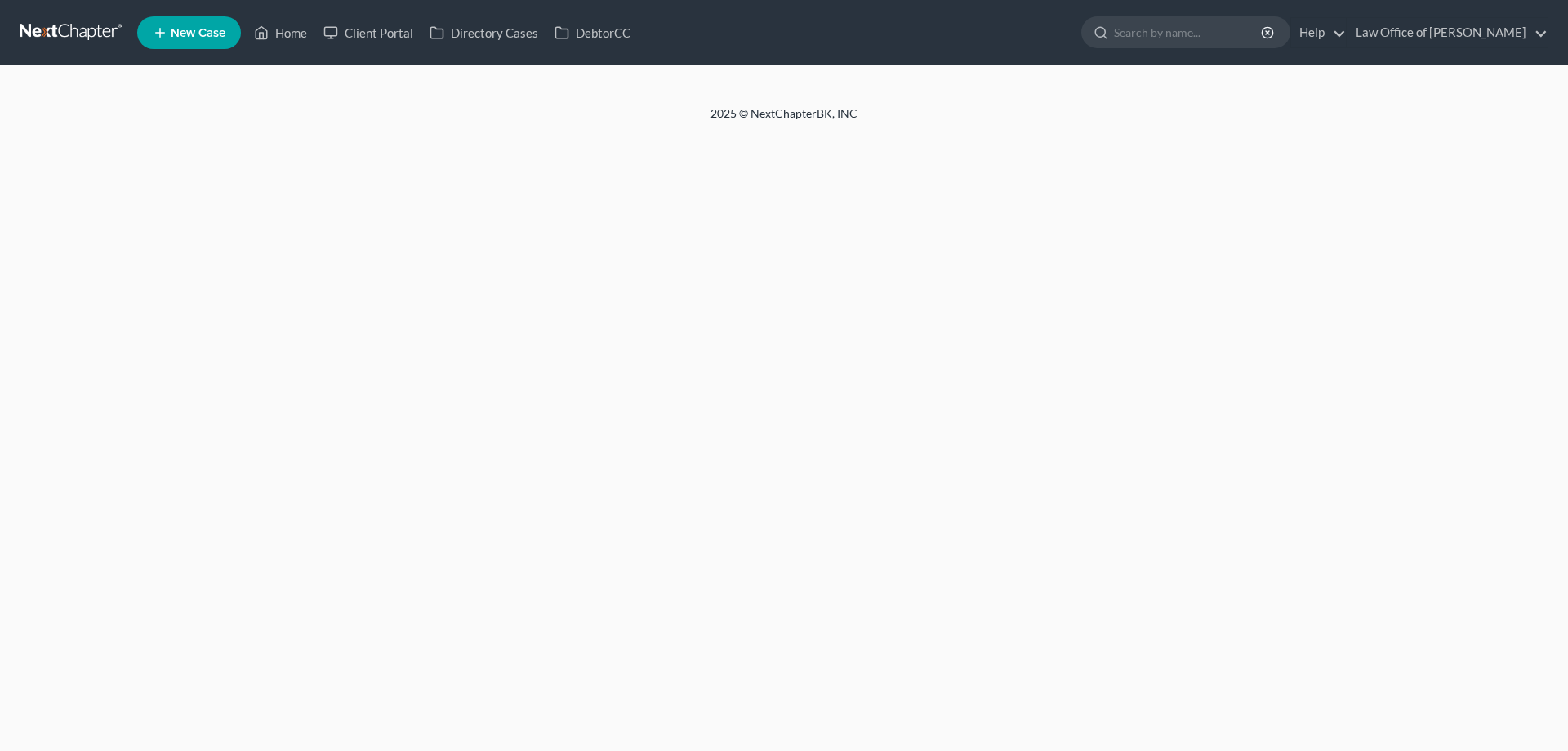
select select "0"
select select "2"
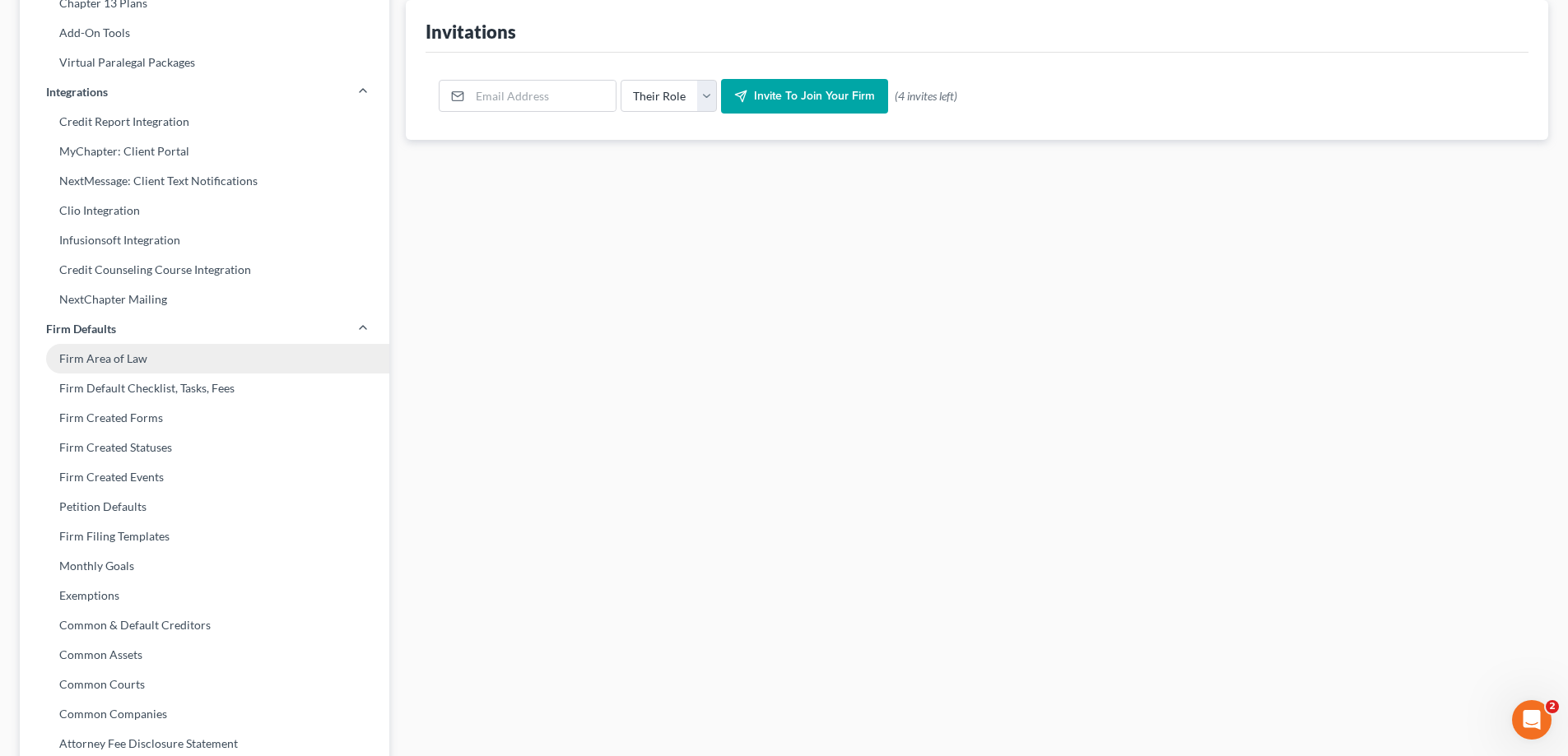
scroll to position [247, 0]
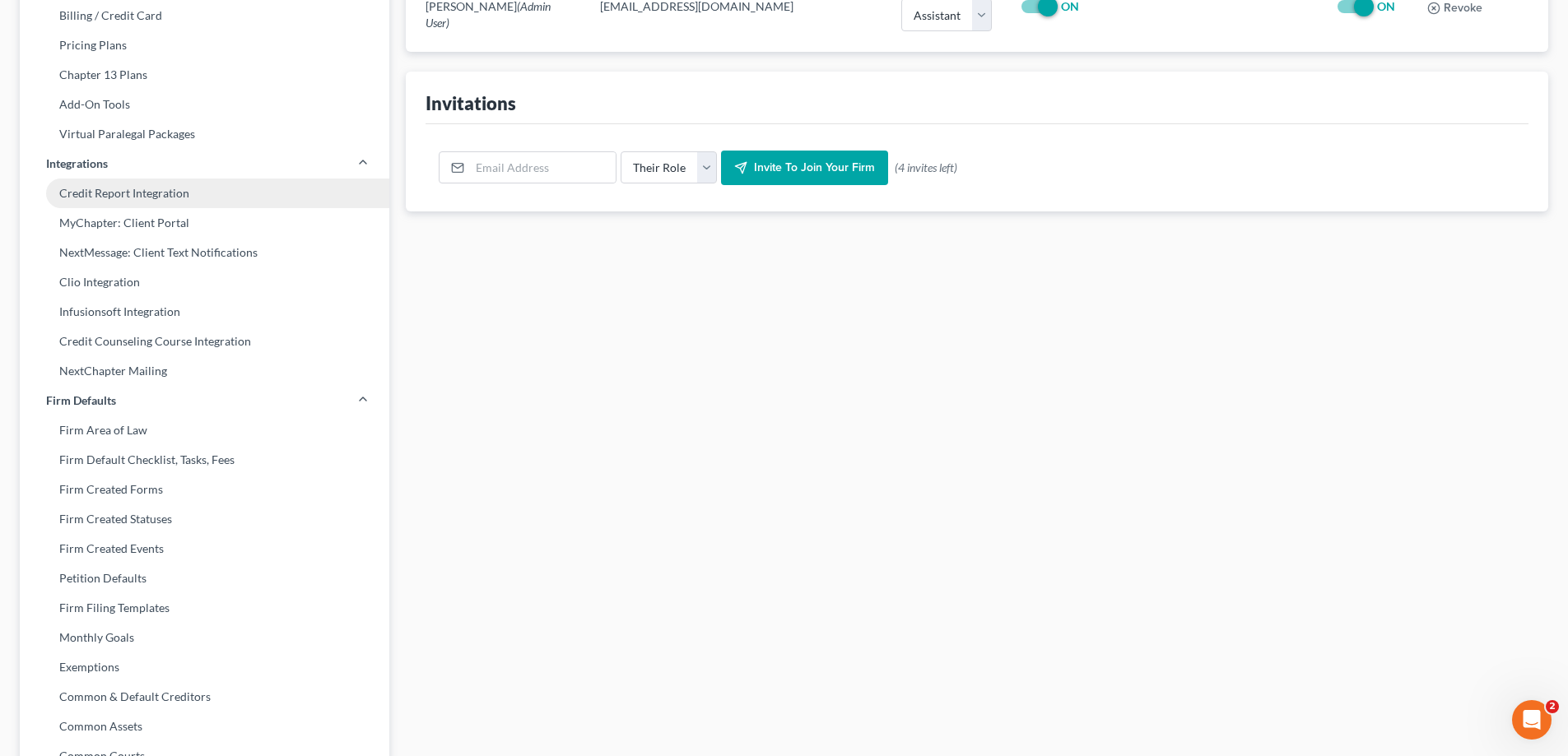
click at [168, 187] on link "Credit Report Integration" at bounding box center [205, 194] width 370 height 29
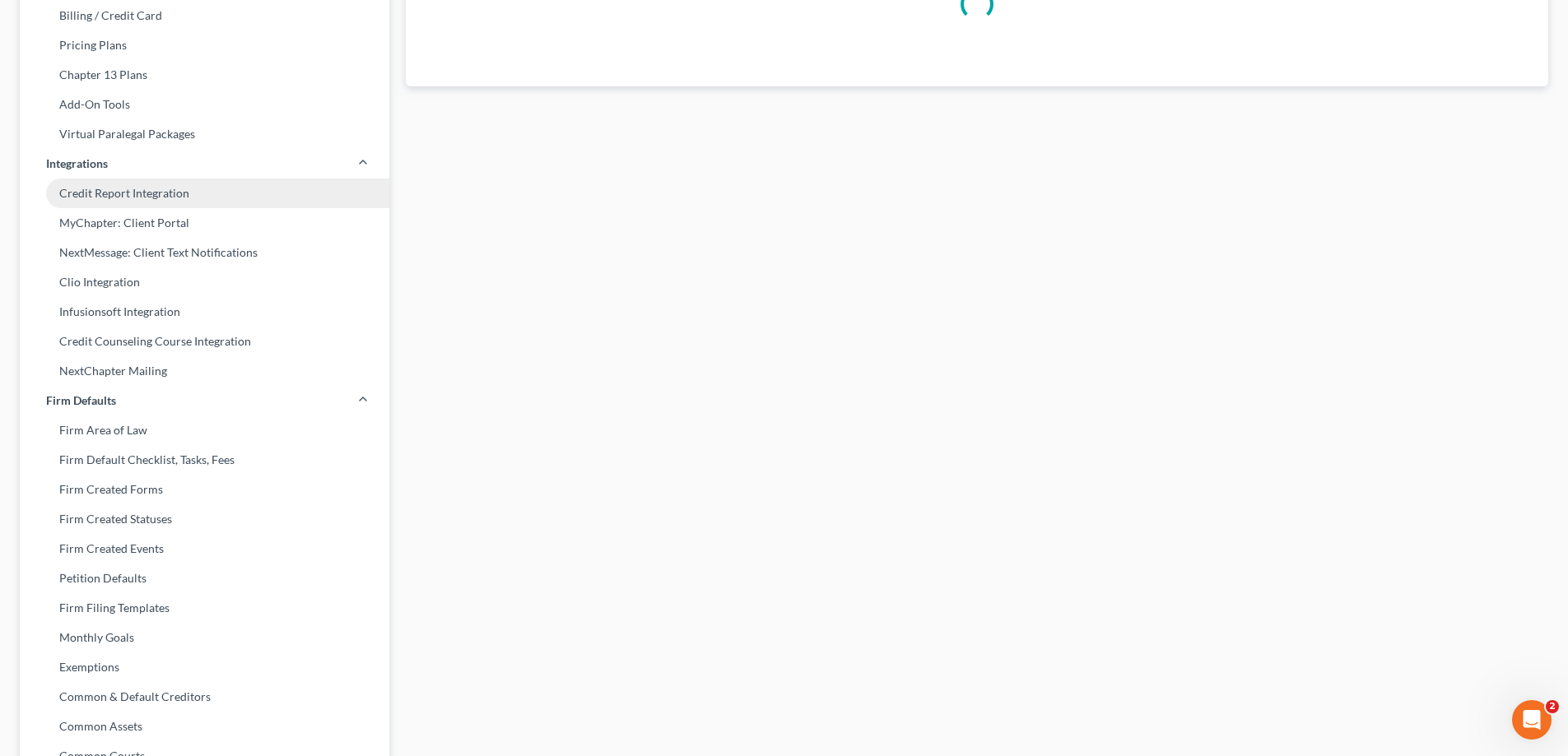
scroll to position [58, 0]
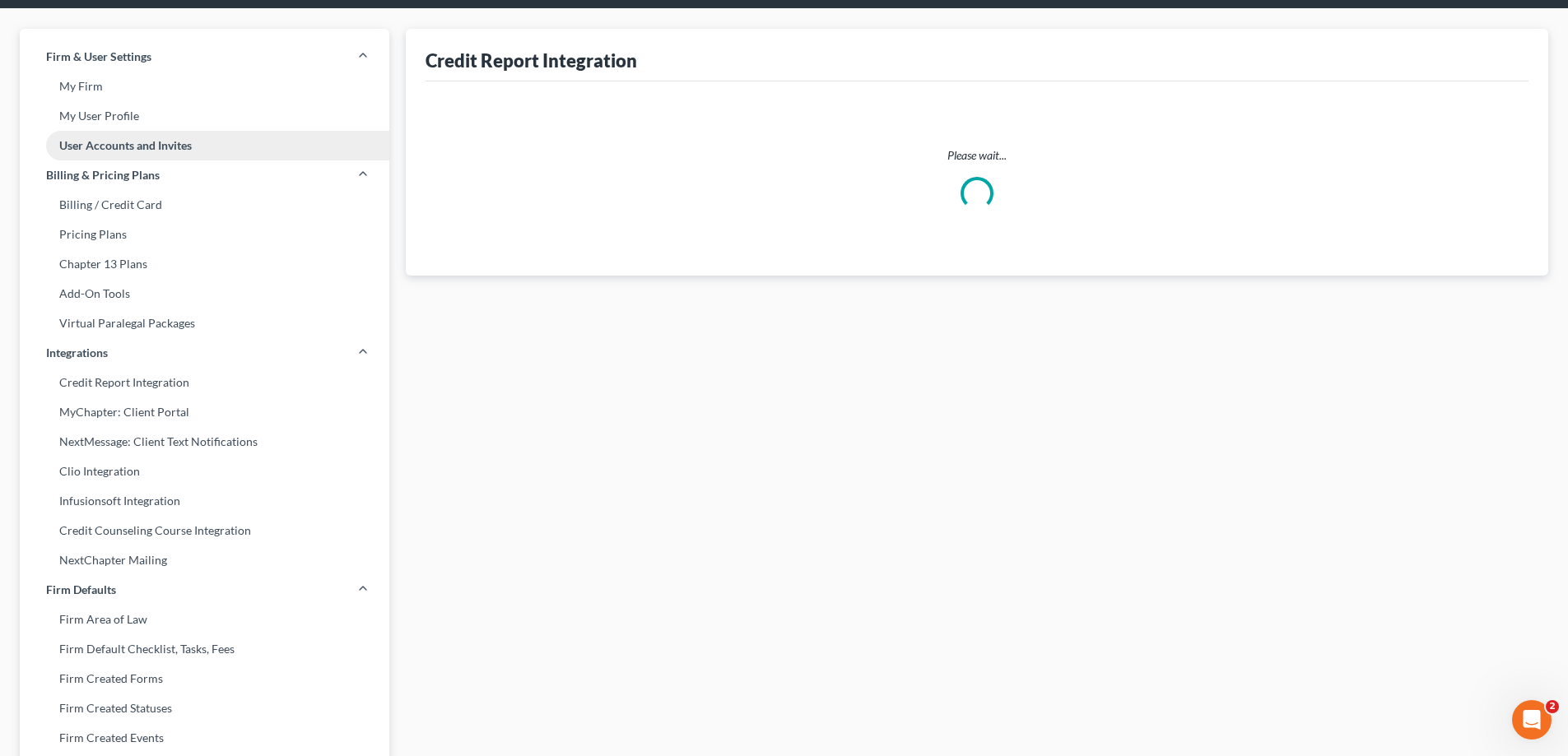
select select "2"
select select "9"
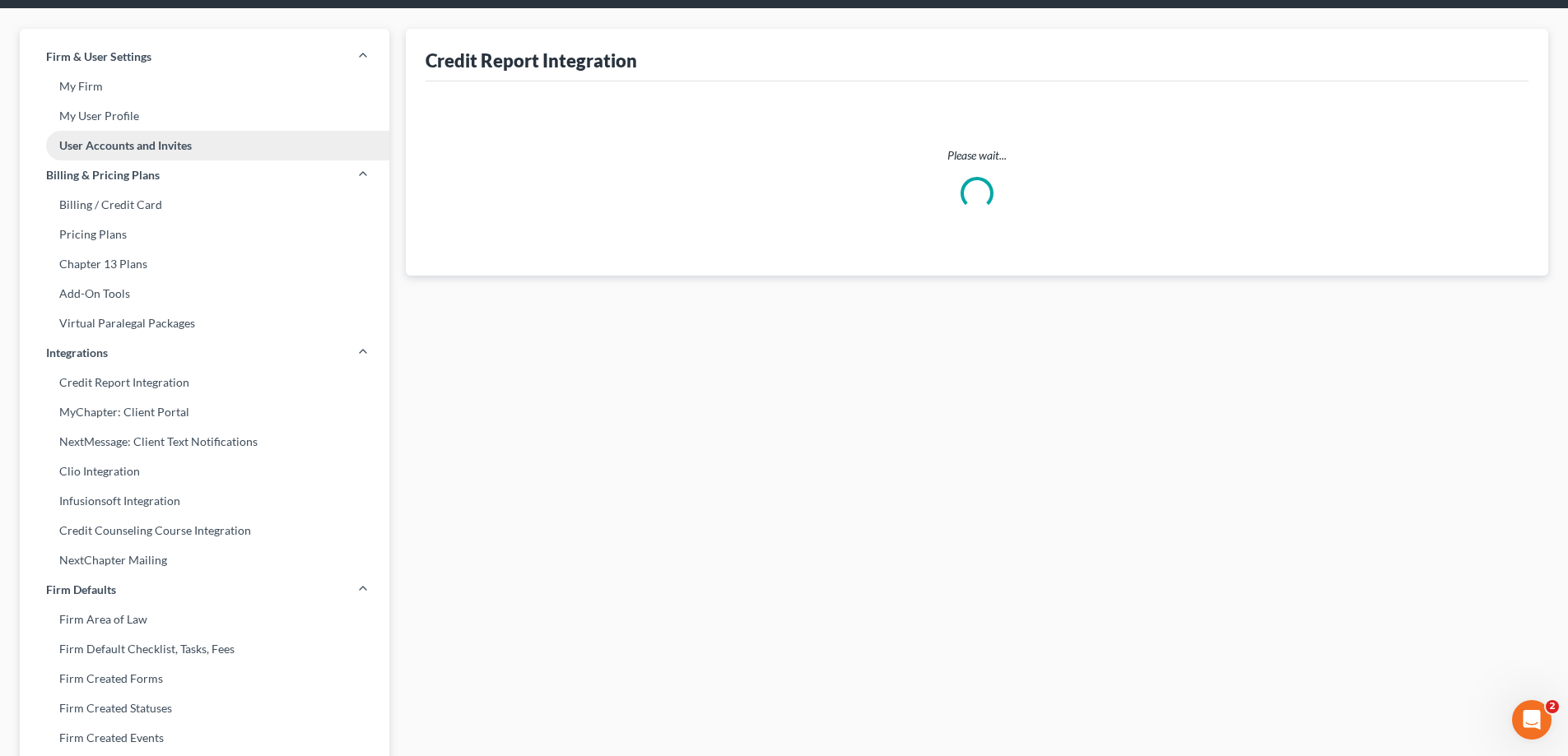
select select "9"
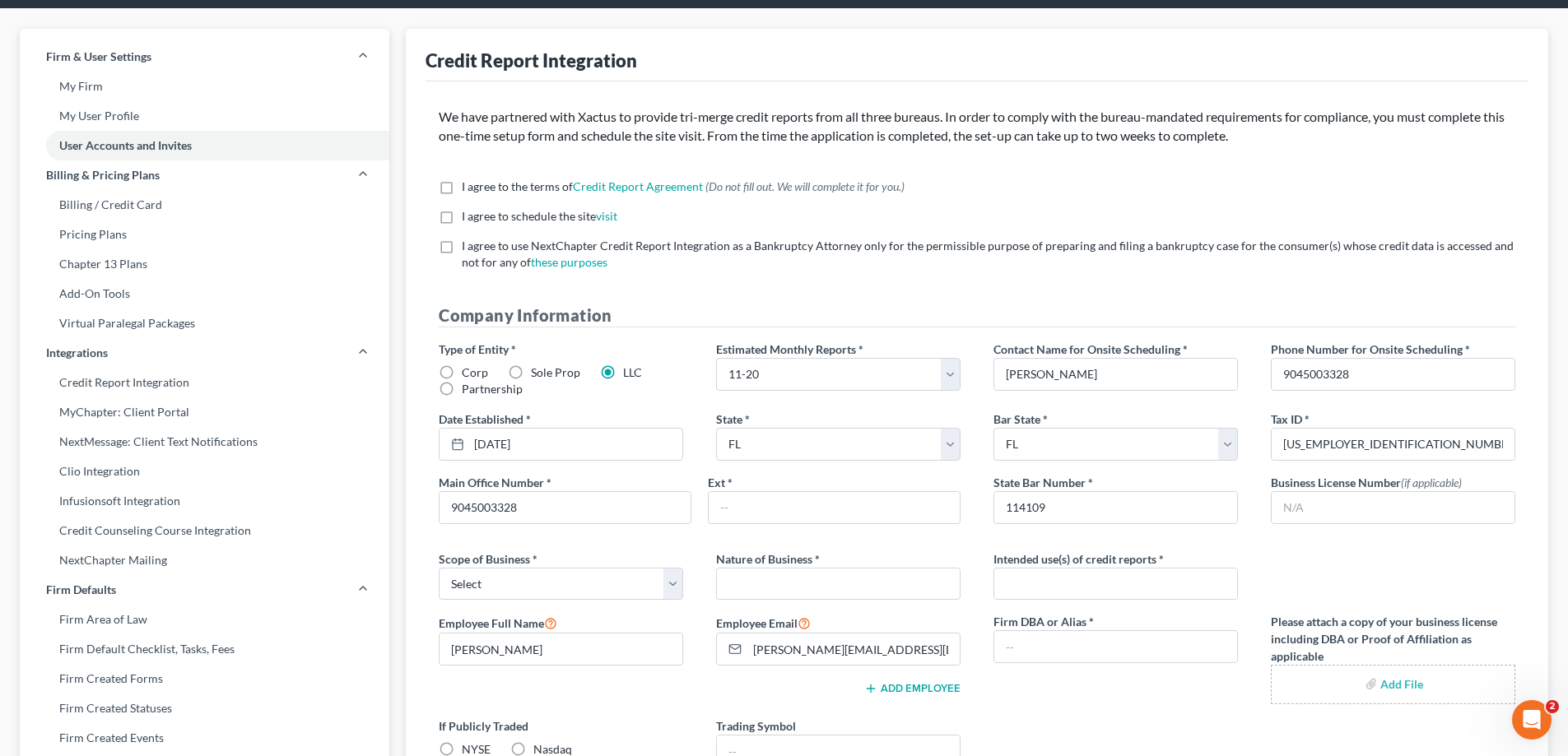
scroll to position [0, 0]
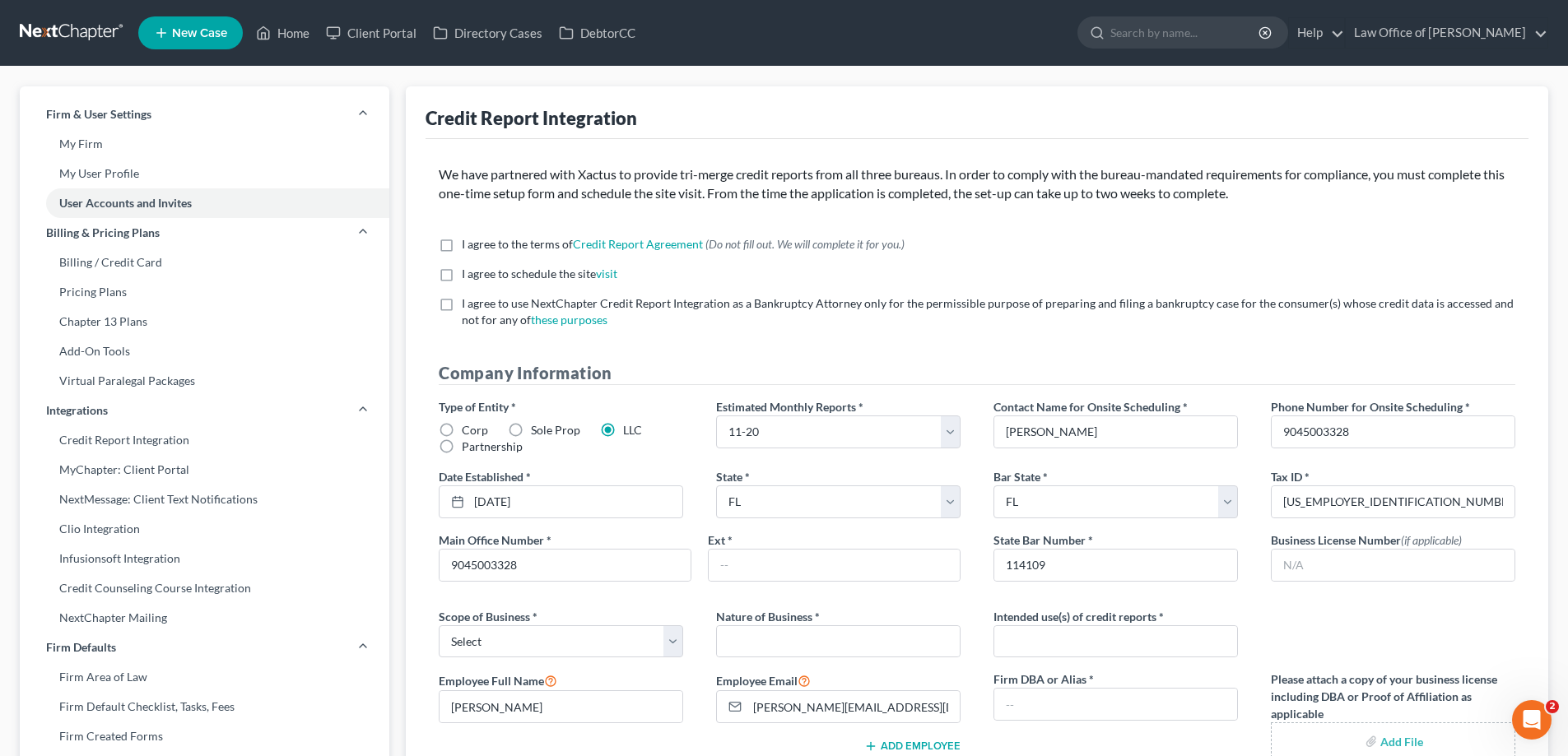
click at [475, 245] on span "I agree to the terms of" at bounding box center [517, 244] width 112 height 14
click at [475, 245] on input "I agree to the terms of Credit Report Agreement * (Do not fill out. We will com…" at bounding box center [474, 241] width 10 height 10
checkbox input "true"
click at [475, 274] on span "I agree to schedule the site" at bounding box center [528, 274] width 134 height 14
click at [475, 274] on input "I agree to schedule the site visit *" at bounding box center [474, 271] width 10 height 10
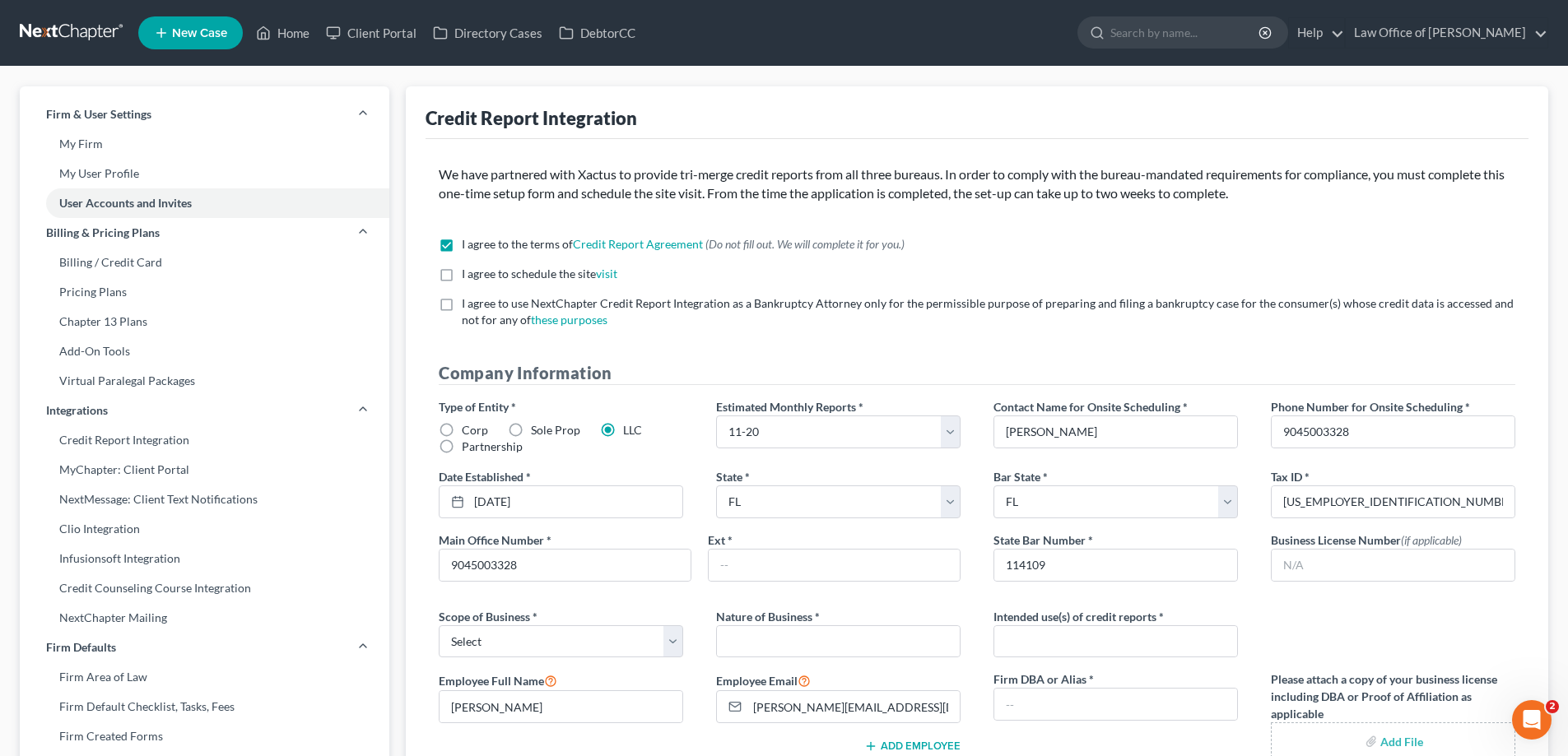
checkbox input "true"
click at [479, 303] on span "I agree to use NextChapter Credit Report Integration as a Bankruptcy Attorney o…" at bounding box center [987, 311] width 1052 height 30
click at [479, 303] on input "I agree to use NextChapter Credit Report Integration as a Bankruptcy Attorney o…" at bounding box center [474, 301] width 10 height 10
checkbox input "true"
click at [869, 166] on p "We have partnered with Xactus to provide tri-merge credit reports from all thre…" at bounding box center [978, 184] width 1077 height 38
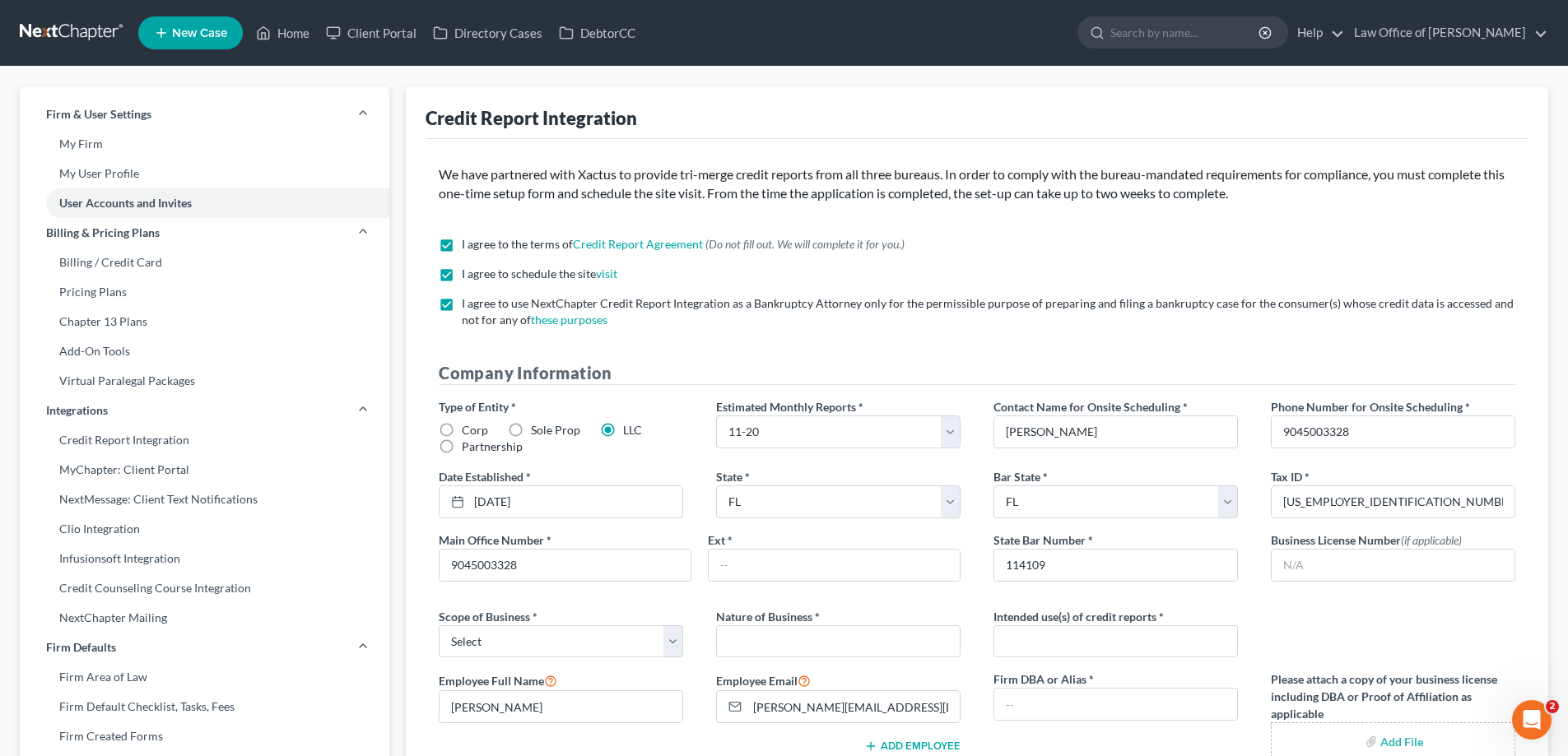
click at [67, 38] on link at bounding box center [73, 33] width 105 height 29
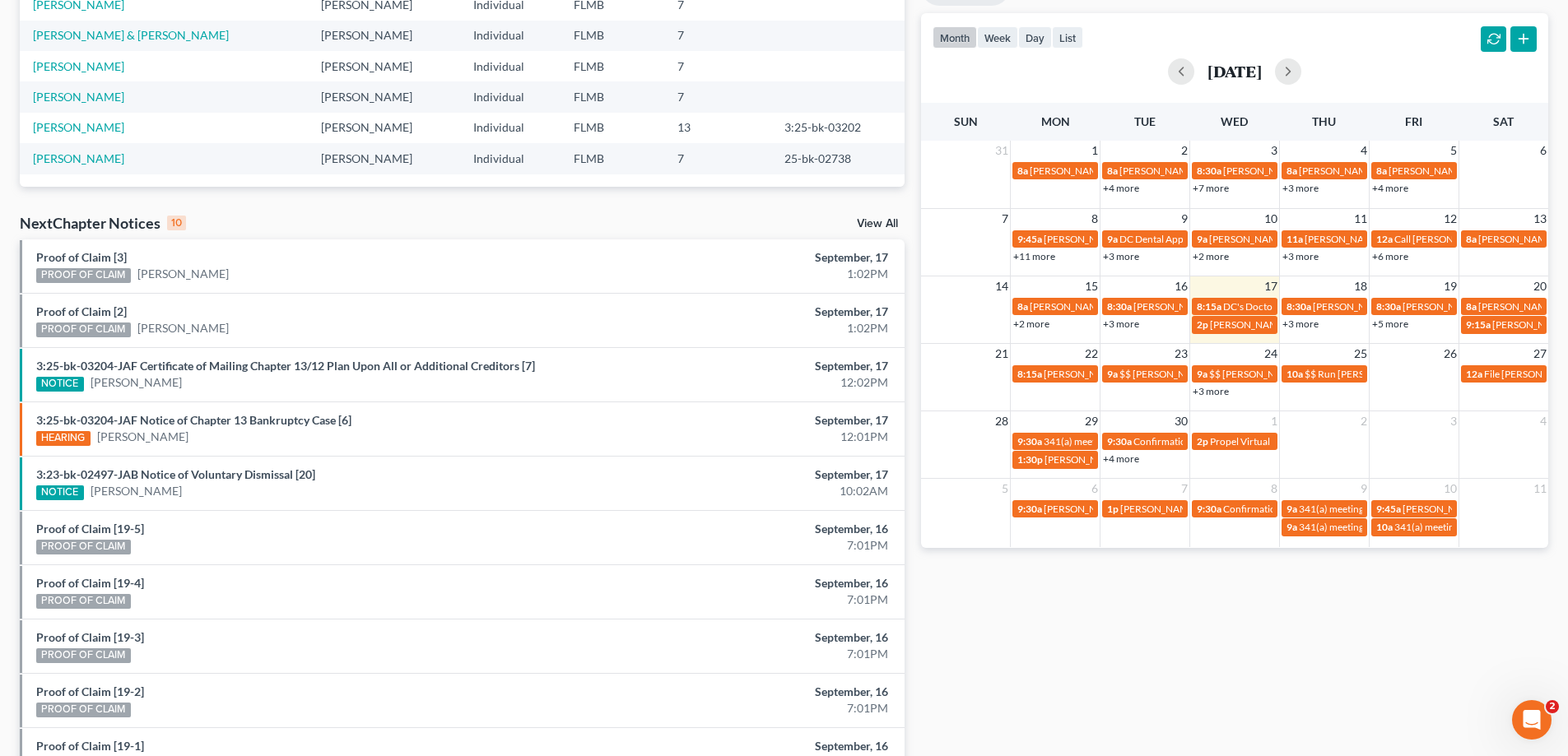
scroll to position [329, 0]
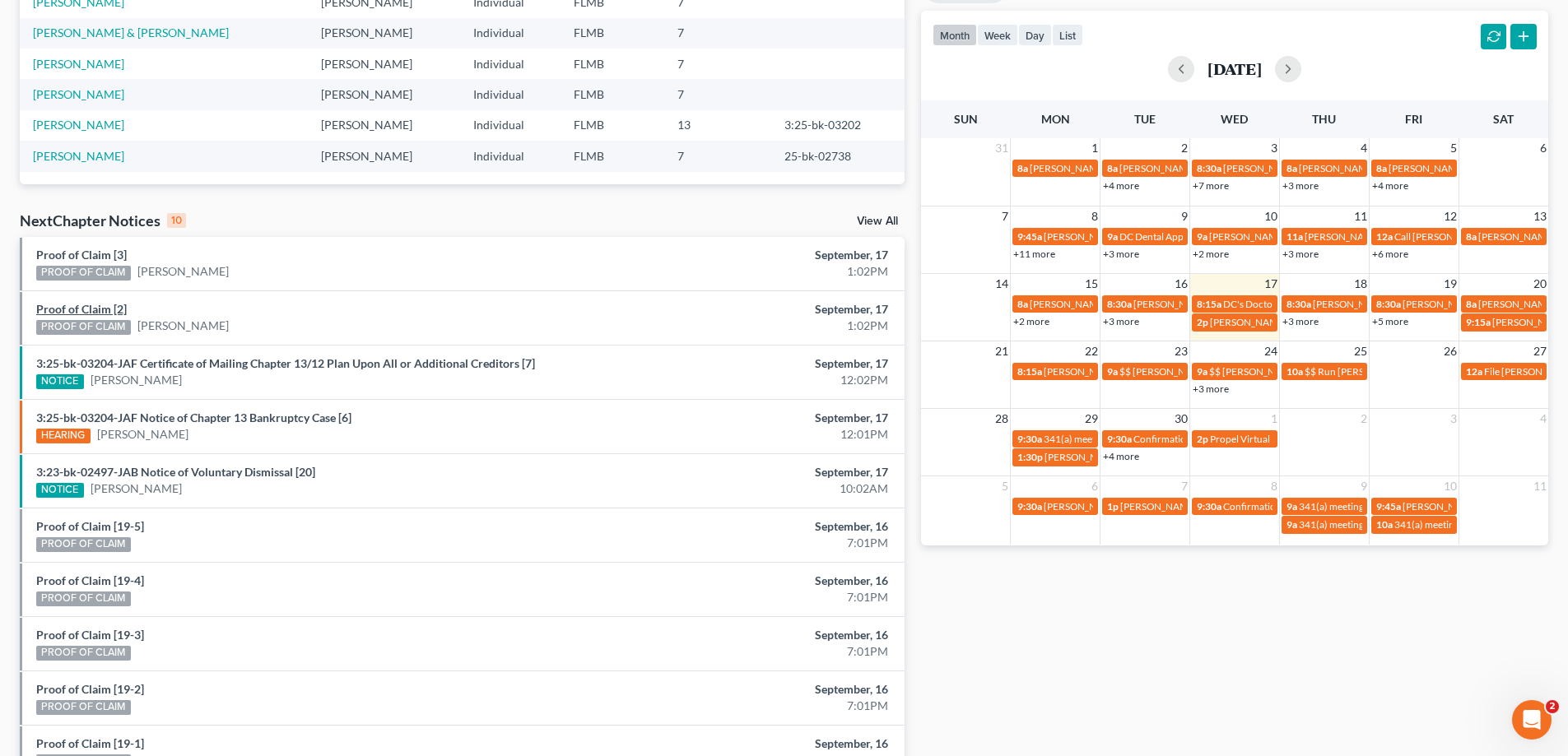
click at [95, 310] on link "Proof of Claim [2]" at bounding box center [81, 308] width 91 height 14
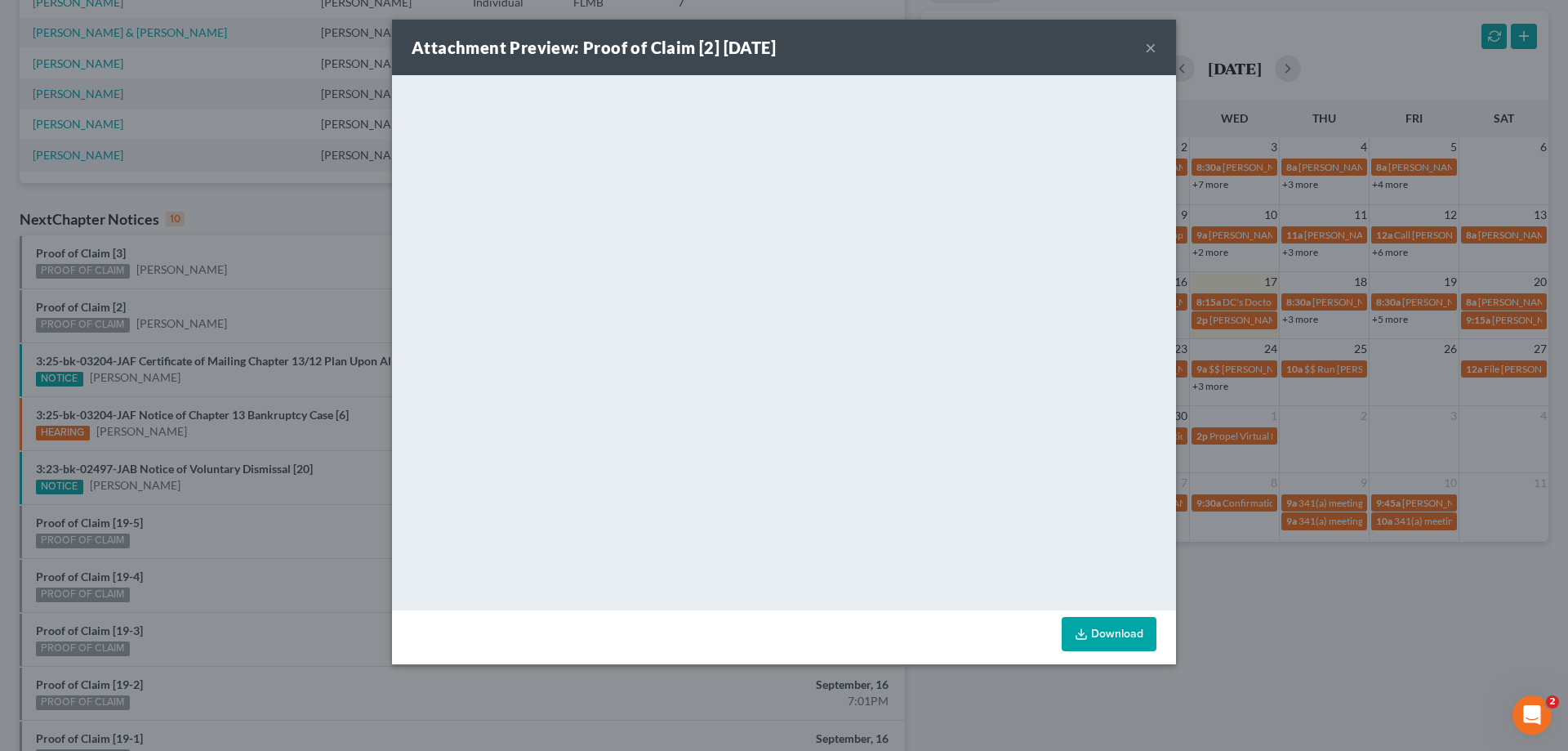
click at [245, 277] on div "Attachment Preview: Proof of Claim [2] 09/17/2025 × <object ng-attr-data='https…" at bounding box center [784, 375] width 1568 height 751
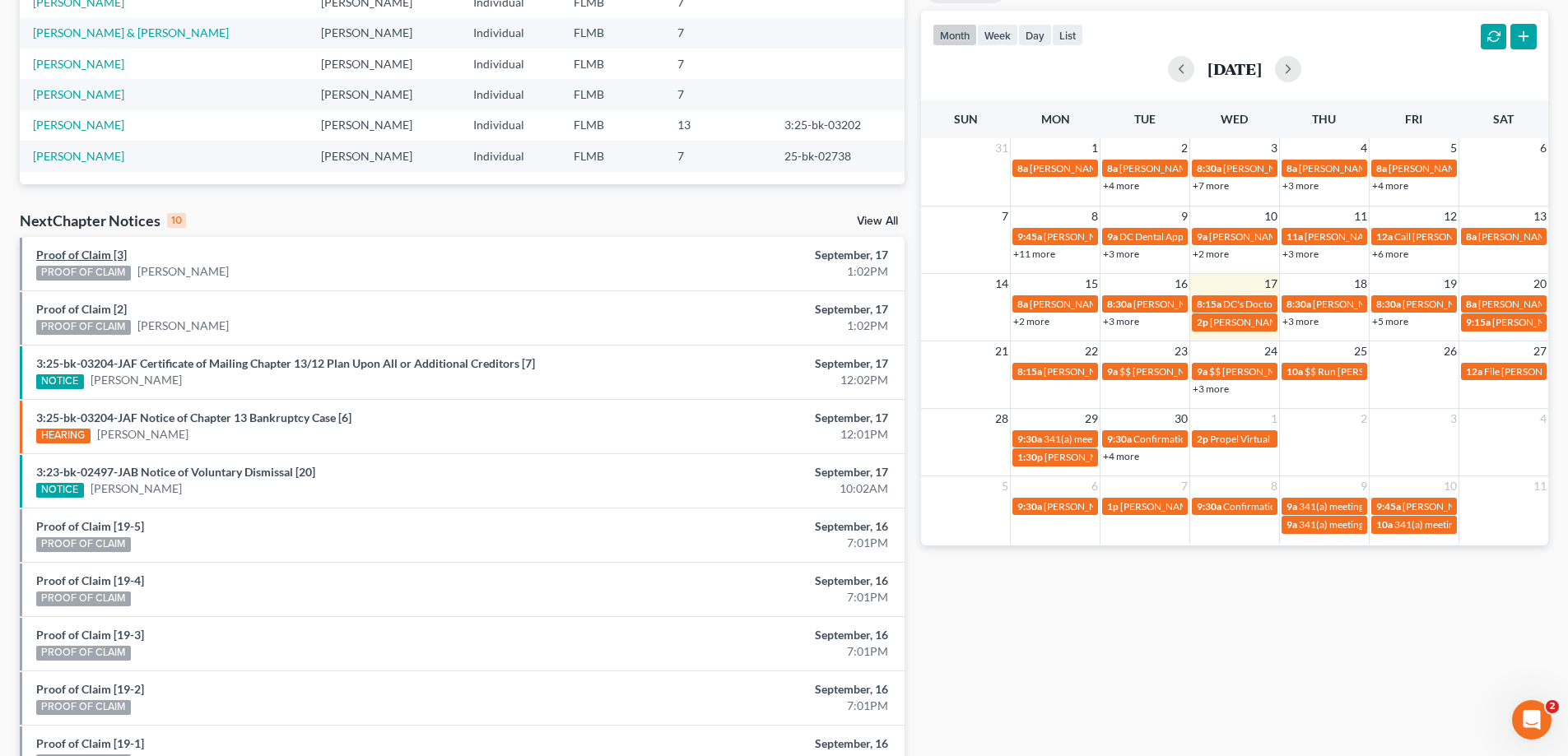
click at [73, 250] on link "Proof of Claim [3]" at bounding box center [81, 255] width 91 height 14
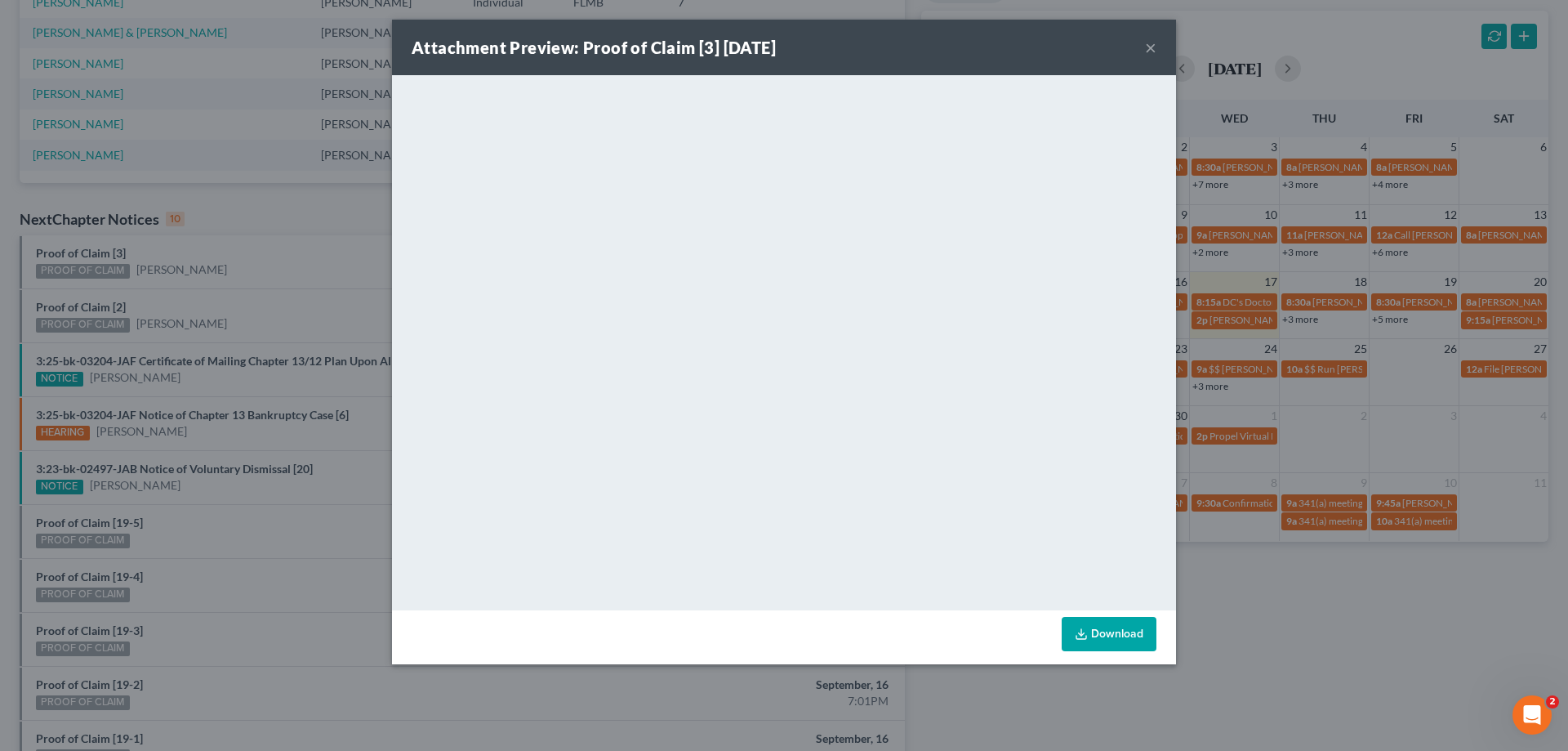
click at [371, 412] on div "Attachment Preview: Proof of Claim [3] 09/17/2025 × <object ng-attr-data='https…" at bounding box center [784, 375] width 1568 height 751
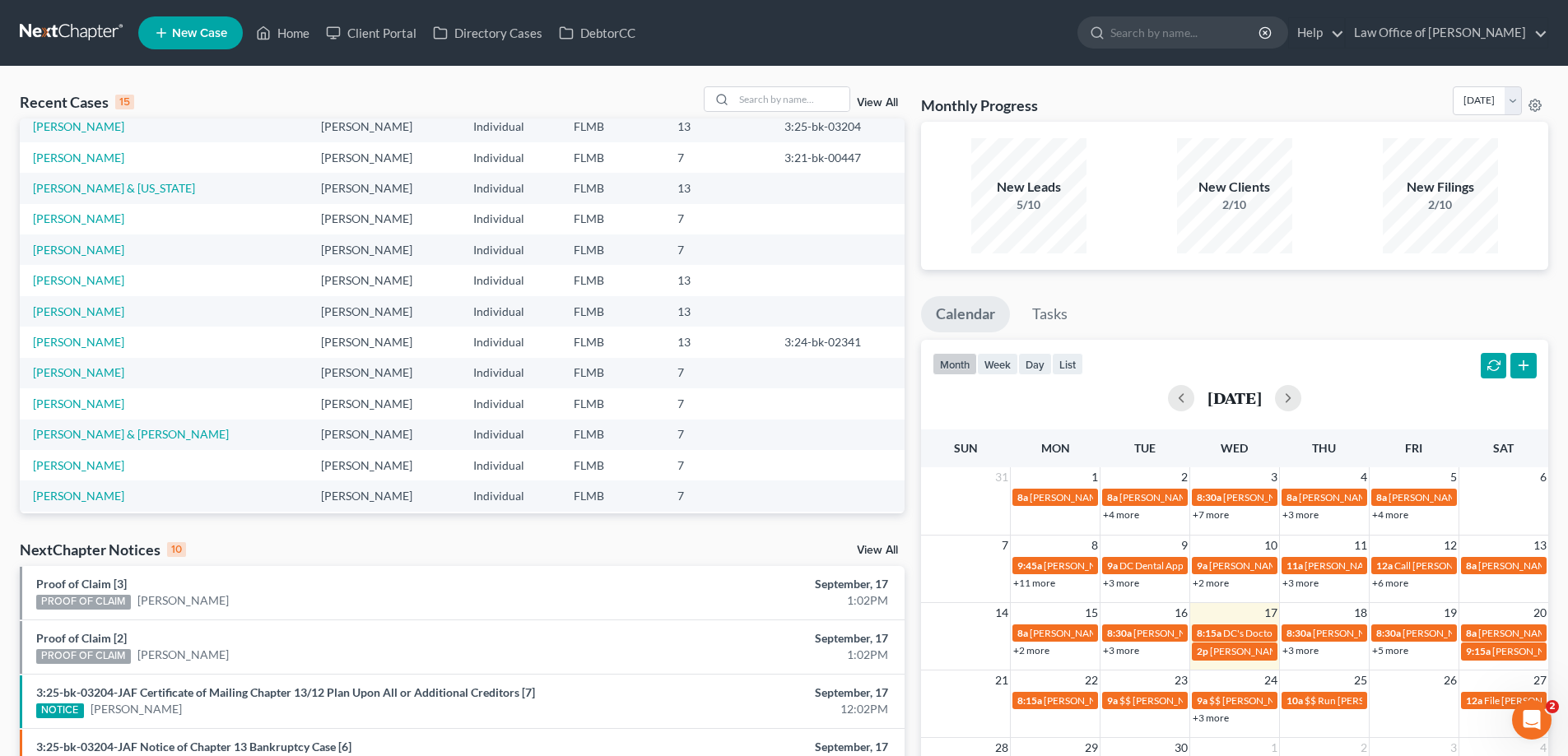
scroll to position [0, 0]
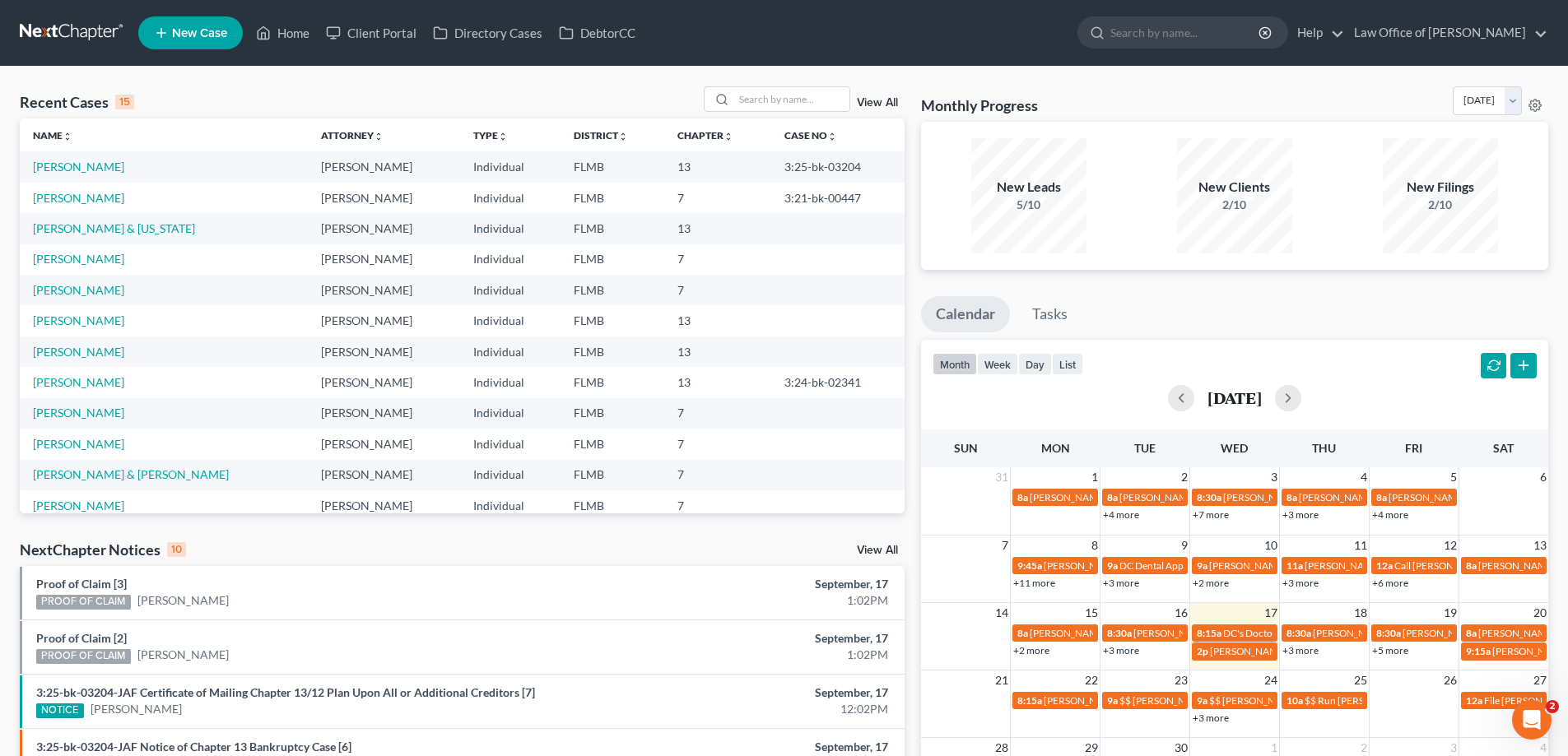
click at [1007, 88] on div "Monthly Progress Bankruptcy Bankruptcy September 2025 August 2025 July 2025 Jun…" at bounding box center [1235, 104] width 628 height 35
drag, startPoint x: 1103, startPoint y: 112, endPoint x: 916, endPoint y: 73, distance: 191.0
click at [916, 73] on div "Recent Cases 15 View All Name unfold_more expand_more expand_less Attorney unfo…" at bounding box center [784, 610] width 1568 height 1088
click at [1056, 88] on div "Monthly Progress Bankruptcy Bankruptcy September 2025 August 2025 July 2025 Jun…" at bounding box center [1235, 104] width 628 height 35
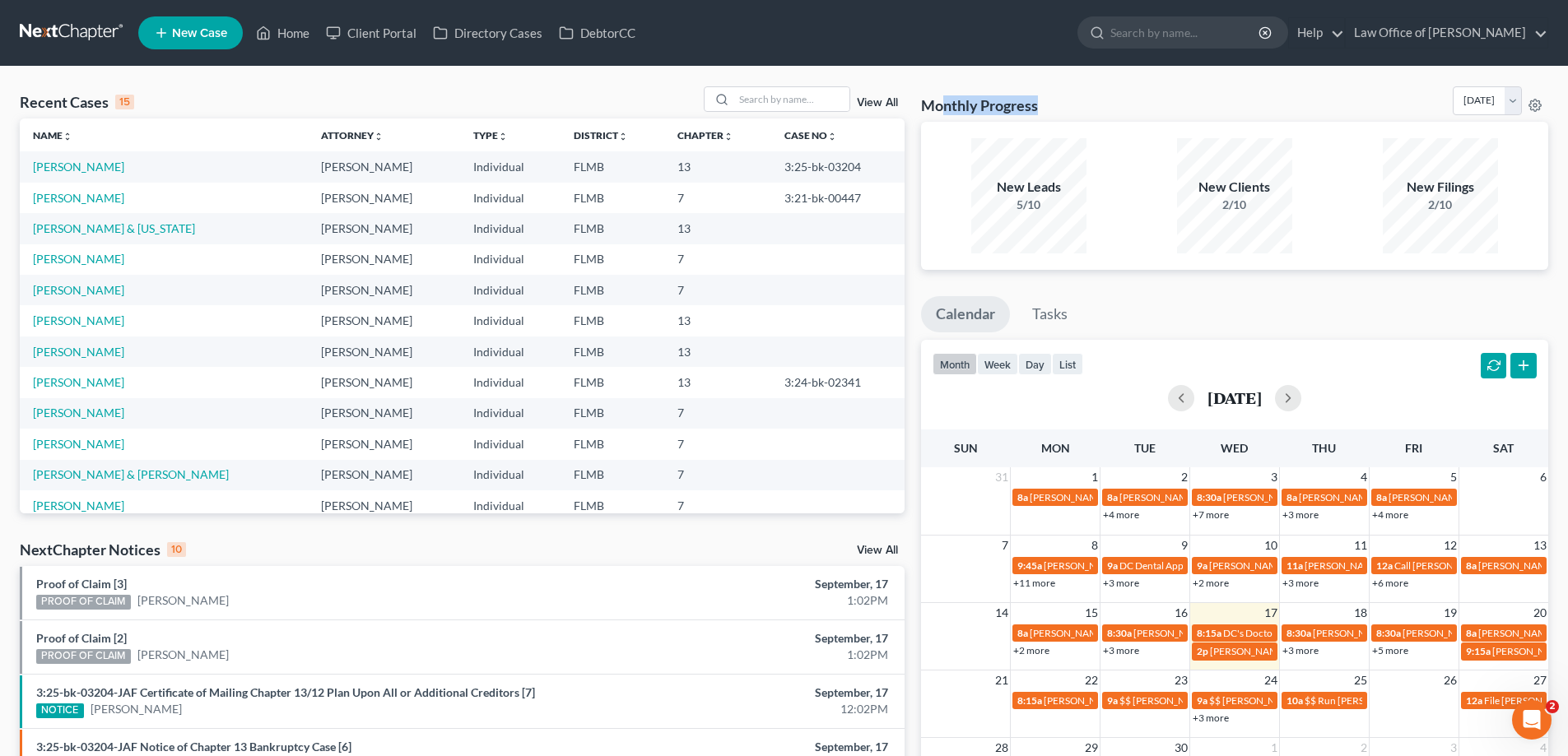
drag, startPoint x: 1144, startPoint y: 115, endPoint x: 940, endPoint y: 95, distance: 205.0
click at [940, 95] on div "Monthly Progress Bankruptcy Bankruptcy September 2025 August 2025 July 2025 Jun…" at bounding box center [1235, 104] width 628 height 35
click at [940, 94] on div "Monthly Progress Bankruptcy Bankruptcy September 2025 August 2025 July 2025 Jun…" at bounding box center [1235, 104] width 628 height 35
click at [1131, 104] on div "Monthly Progress Bankruptcy Bankruptcy September 2025 August 2025 July 2025 Jun…" at bounding box center [1235, 104] width 628 height 35
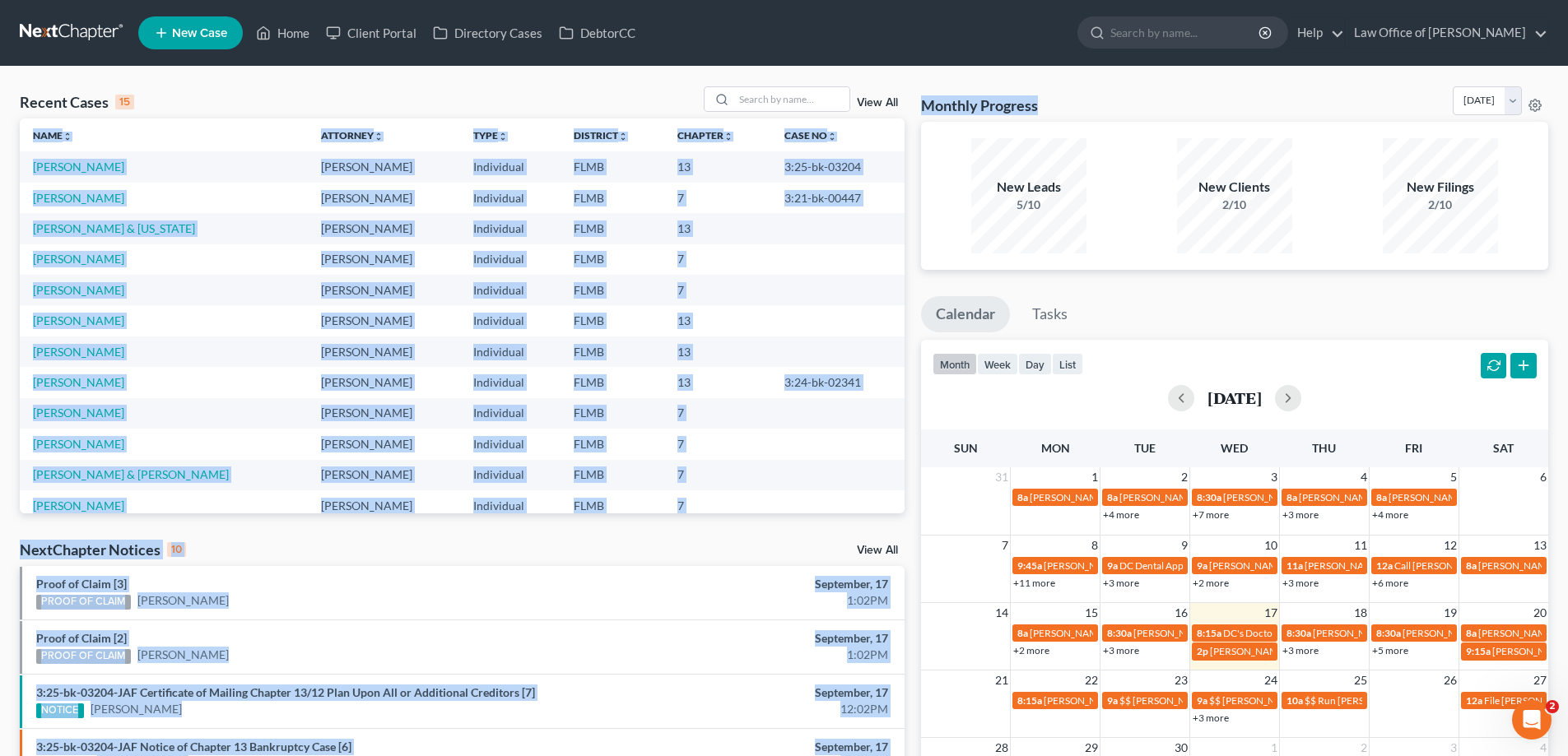
drag, startPoint x: 1065, startPoint y: 112, endPoint x: 903, endPoint y: 103, distance: 162.2
click at [903, 103] on div "Recent Cases 15 View All Name unfold_more expand_more expand_less Attorney unfo…" at bounding box center [783, 610] width 1545 height 1048
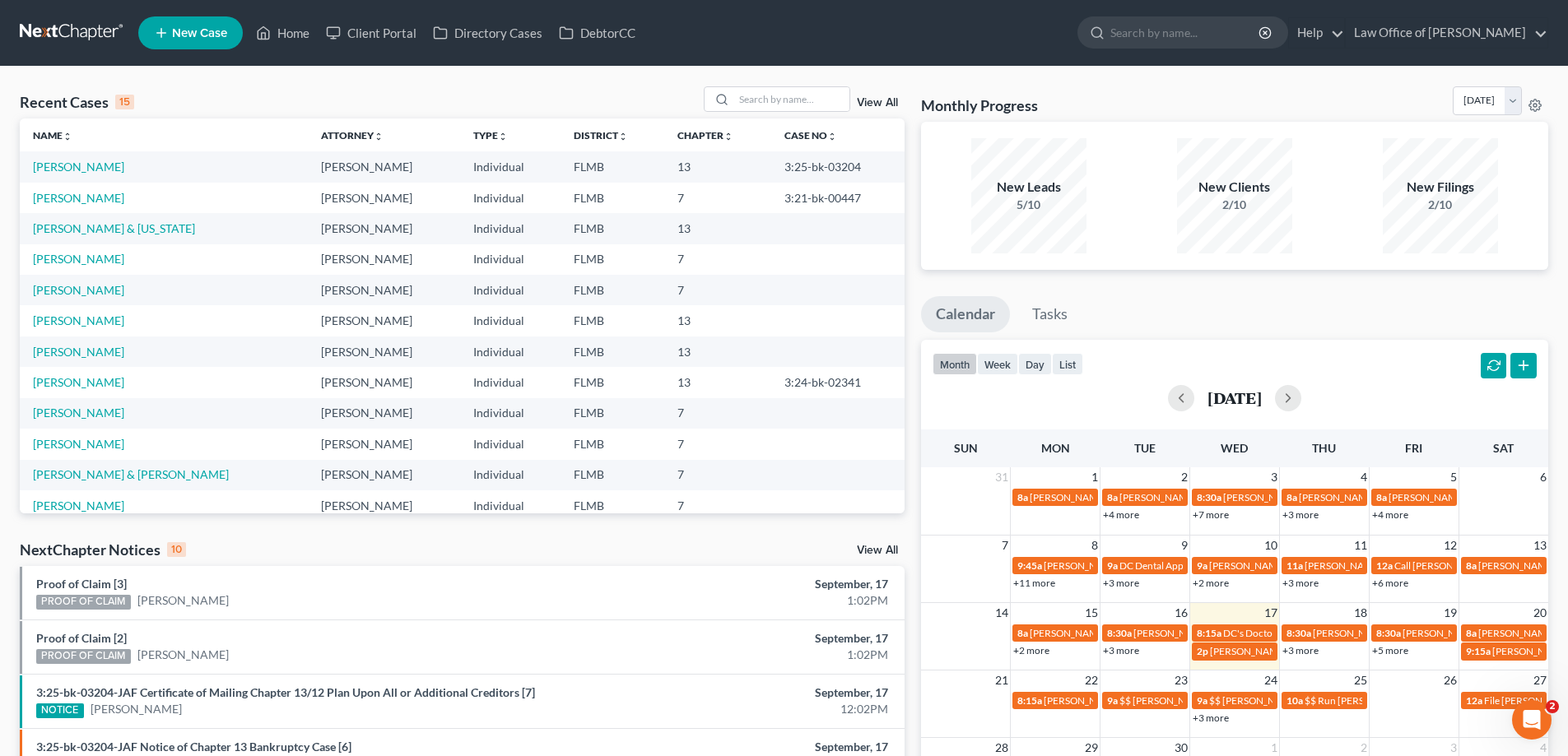
click at [903, 103] on div "View All" at bounding box center [804, 99] width 201 height 26
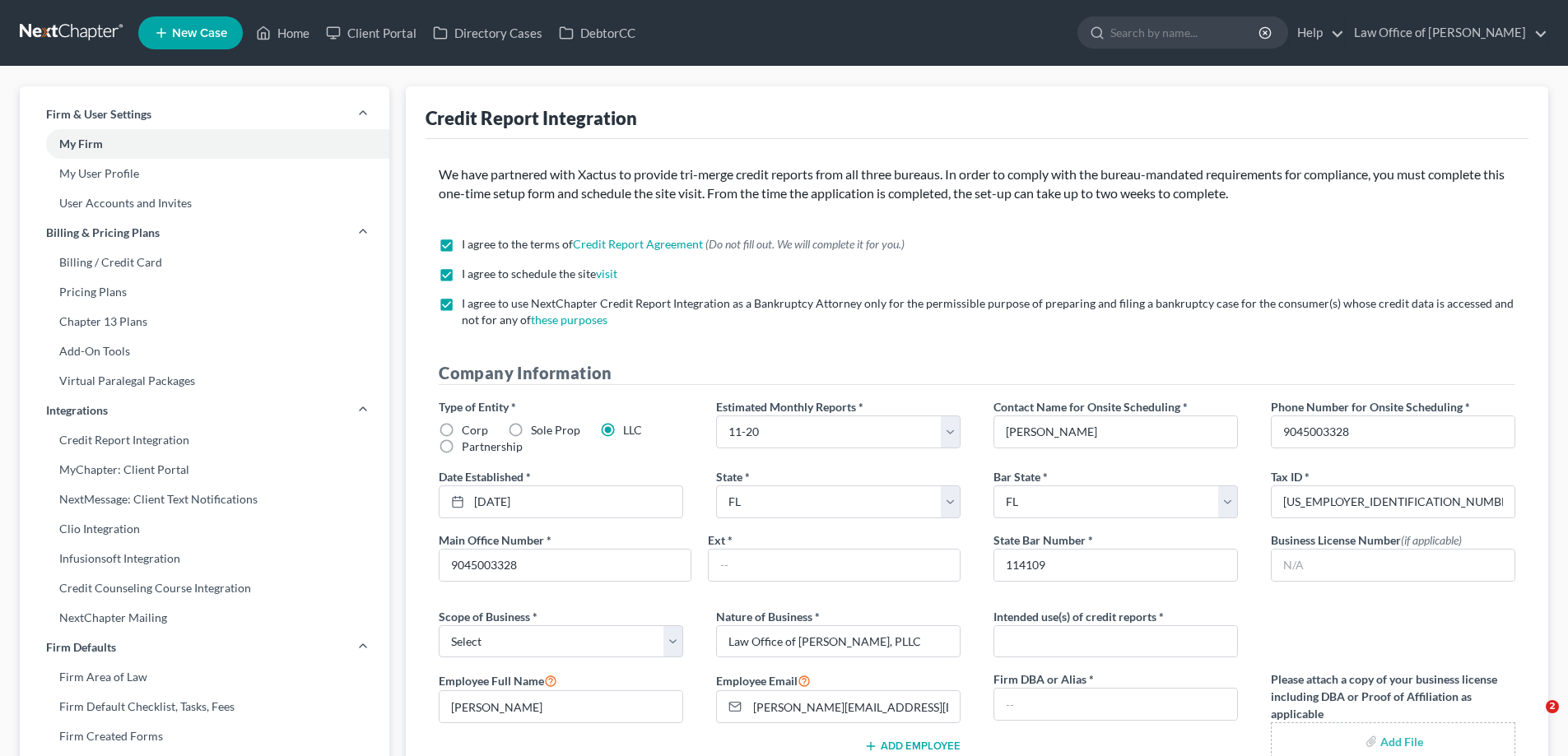
select select "2"
select select "9"
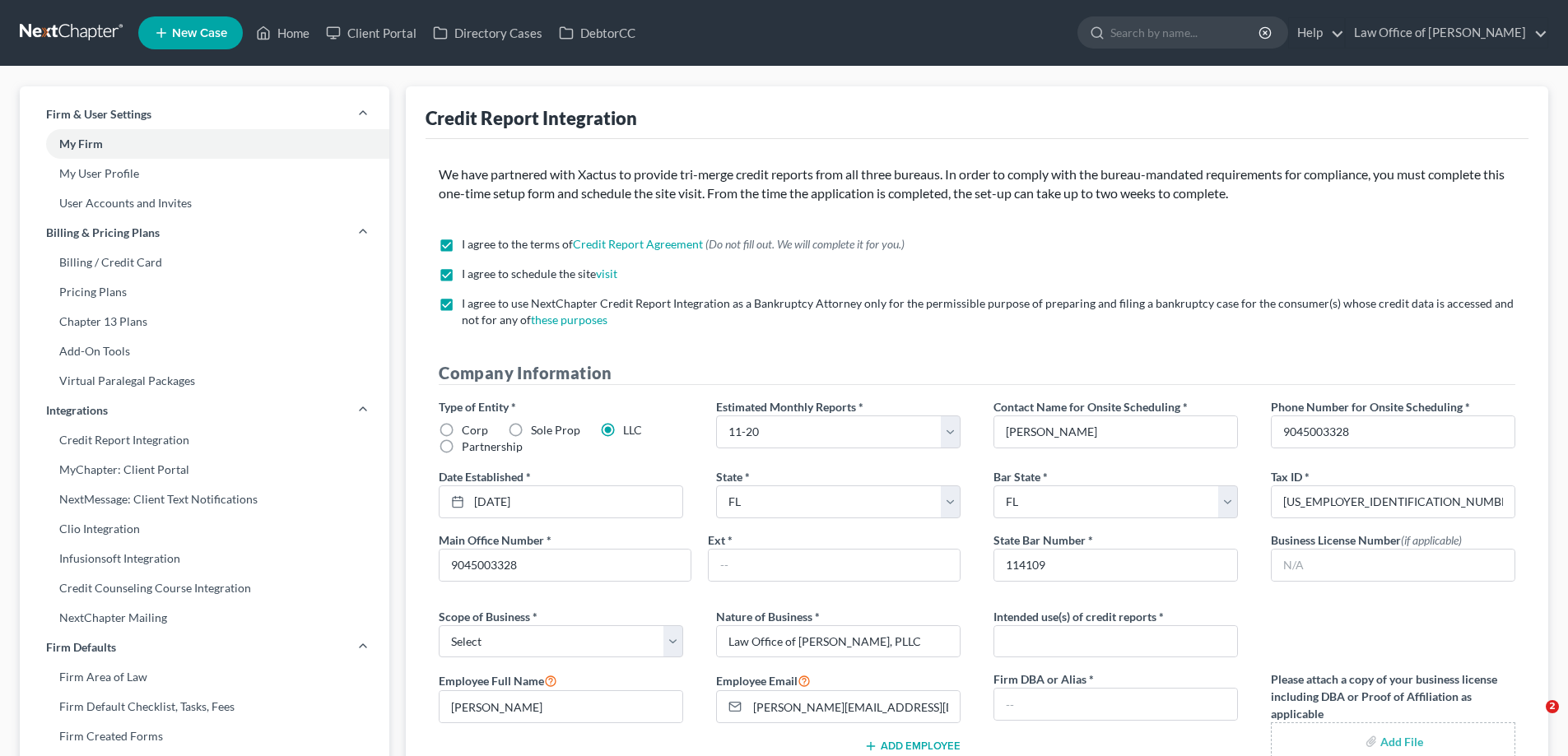
select select "9"
click at [93, 43] on link at bounding box center [73, 33] width 105 height 29
